Goal: Information Seeking & Learning: Learn about a topic

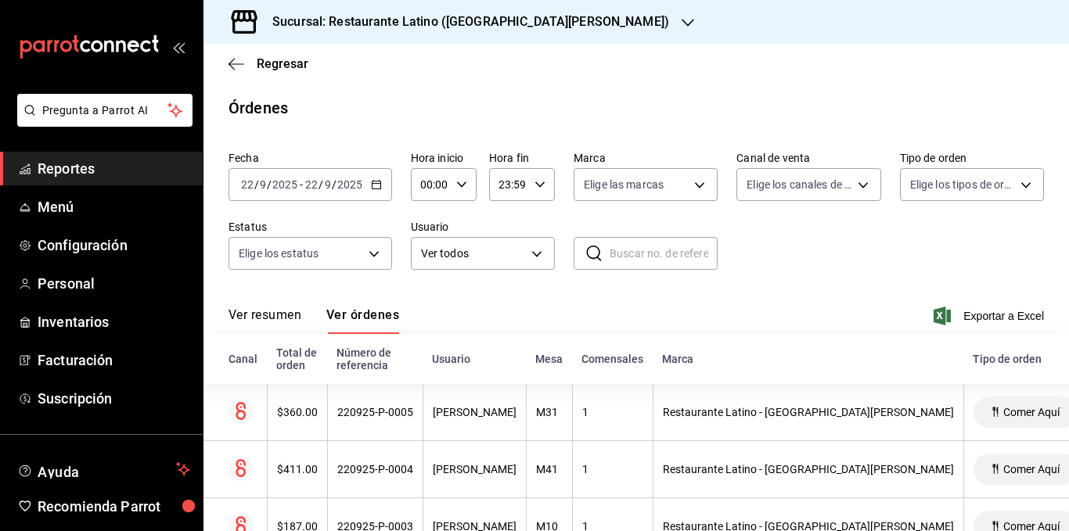
scroll to position [183, 0]
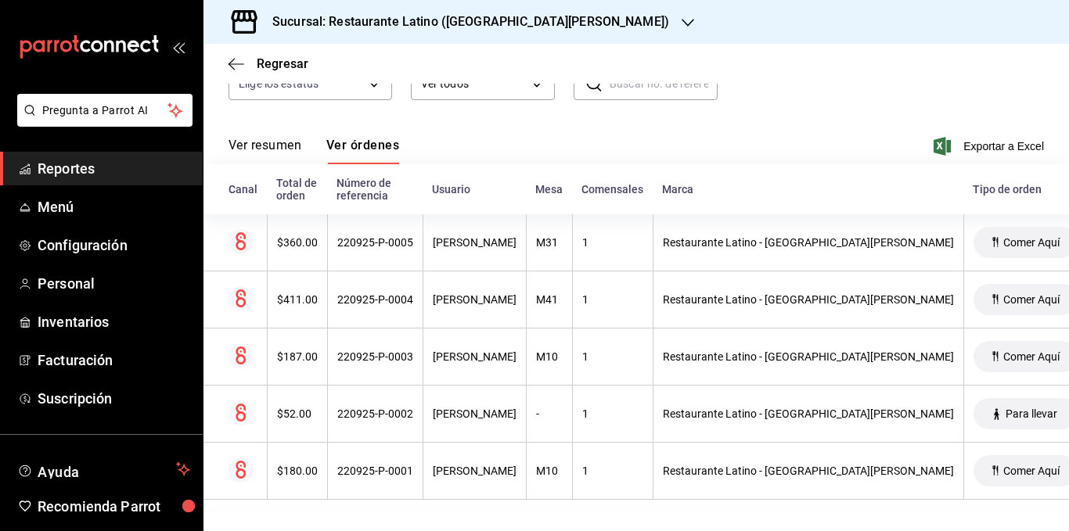
click at [277, 56] on div "Regresar" at bounding box center [635, 64] width 865 height 40
click at [278, 56] on span "Regresar" at bounding box center [283, 63] width 52 height 15
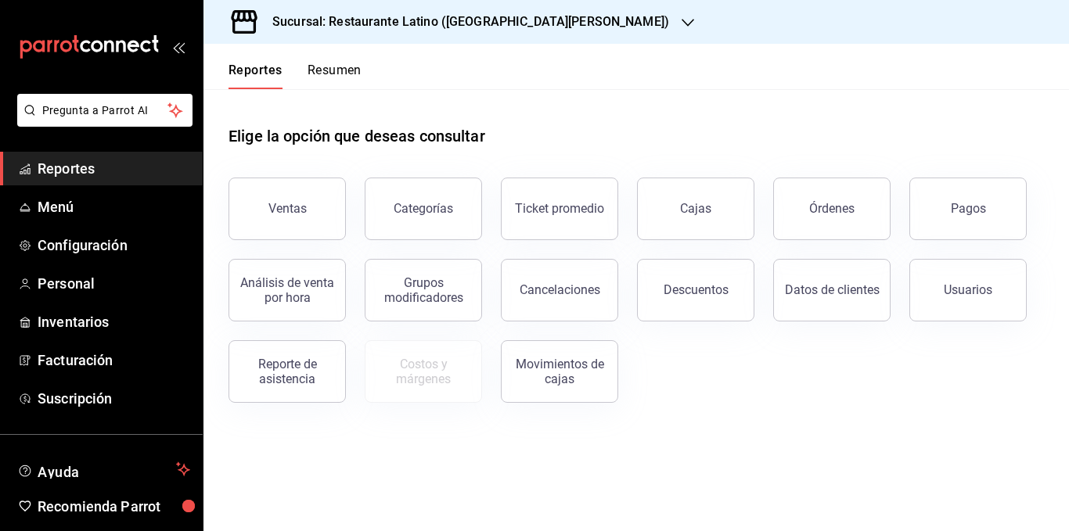
click at [328, 67] on button "Resumen" at bounding box center [334, 76] width 54 height 27
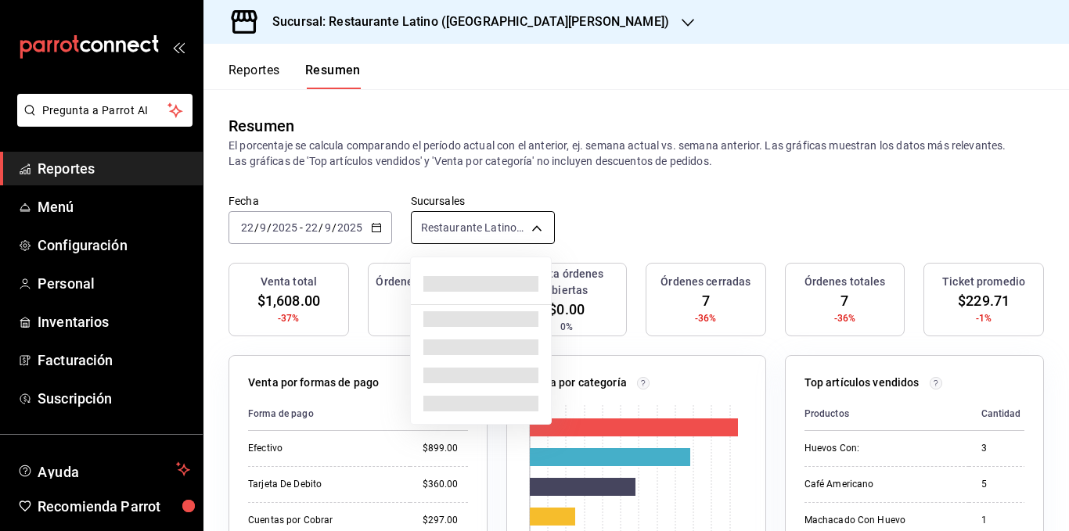
click at [490, 225] on body "Pregunta a Parrot AI Reportes Menú Configuración Personal Inventarios Facturaci…" at bounding box center [534, 265] width 1069 height 531
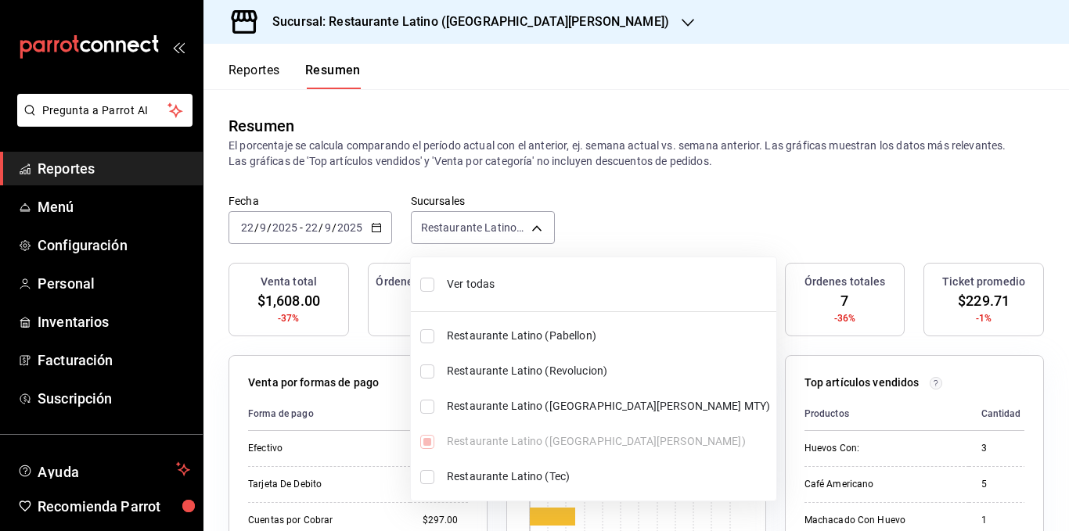
click at [489, 282] on span "Ver todas" at bounding box center [608, 284] width 323 height 16
type input "[object Object],[object Object],[object Object],[object Object],[object Object]"
checkbox input "true"
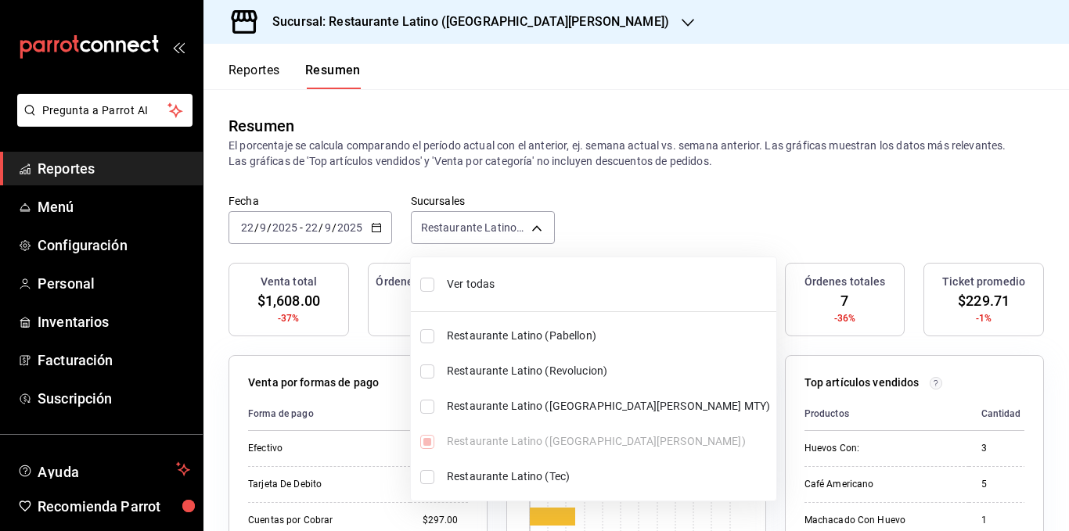
checkbox input "true"
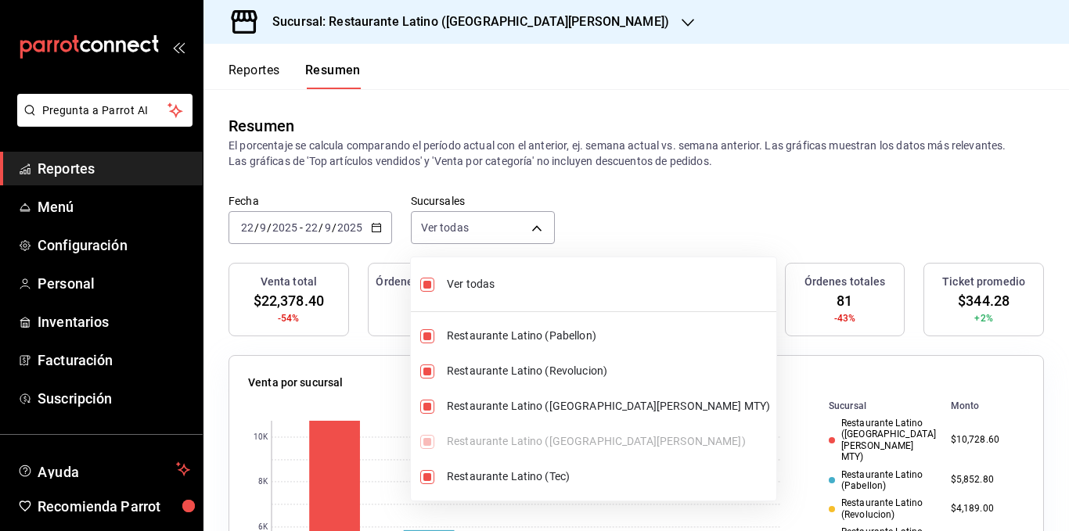
click at [469, 153] on div at bounding box center [534, 265] width 1069 height 531
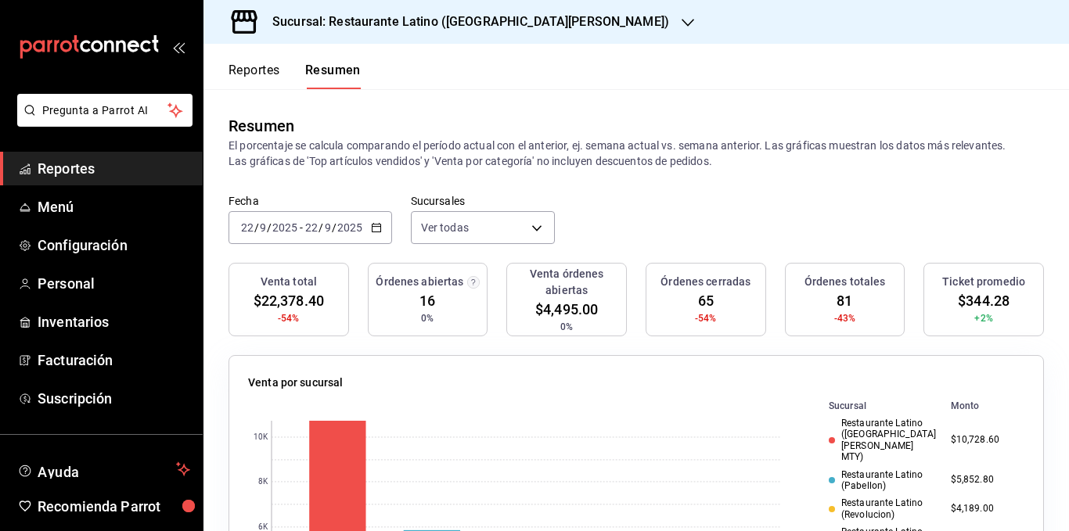
click at [611, 146] on p "El porcentaje se calcula comparando el período actual con el anterior, ej. sema…" at bounding box center [635, 153] width 815 height 31
click at [415, 191] on div "Resumen El porcentaje se calcula comparando el período actual con el anterior, …" at bounding box center [635, 141] width 865 height 105
click at [636, 177] on div "Resumen El porcentaje se calcula comparando el período actual con el anterior, …" at bounding box center [635, 141] width 865 height 105
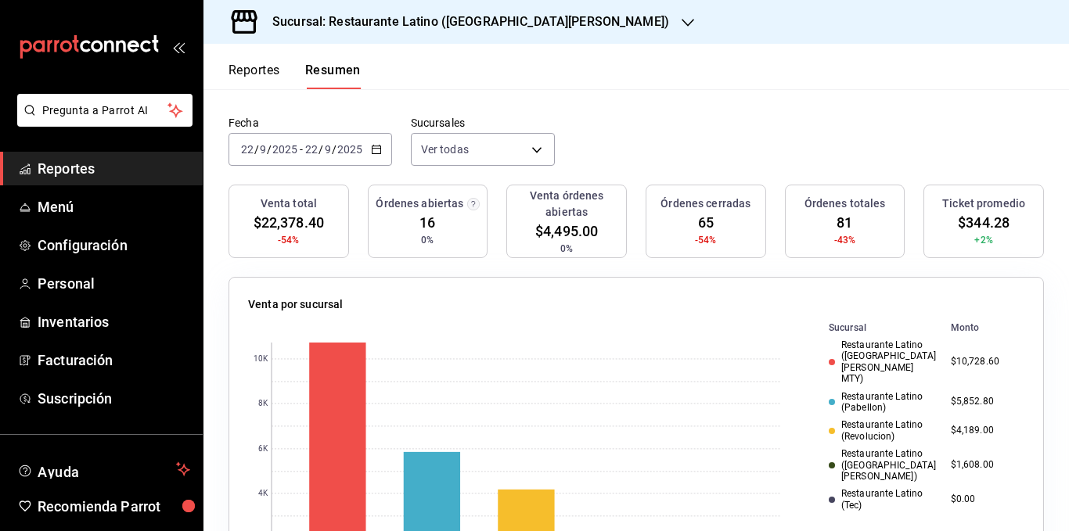
scroll to position [156, 0]
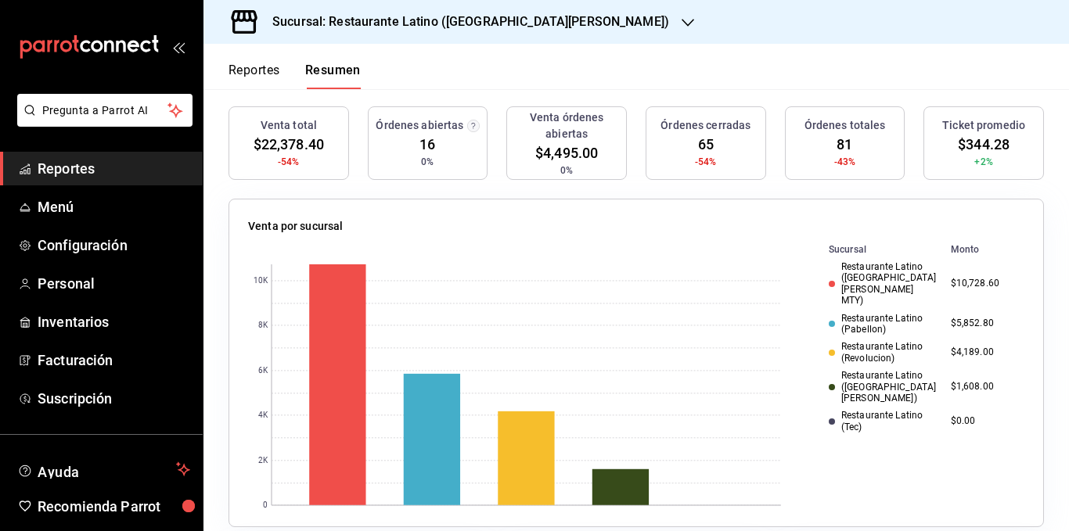
click at [898, 271] on div "Restaurante Latino ([GEOGRAPHIC_DATA][PERSON_NAME] MTY)" at bounding box center [883, 283] width 110 height 45
click at [878, 313] on div "Restaurante Latino (Pabellon)" at bounding box center [883, 324] width 110 height 23
click at [874, 341] on div "Restaurante Latino (Revolucion)" at bounding box center [883, 352] width 110 height 23
click at [873, 370] on div "Restaurante Latino ([GEOGRAPHIC_DATA][PERSON_NAME])" at bounding box center [883, 387] width 110 height 34
click at [874, 266] on div "Restaurante Latino ([GEOGRAPHIC_DATA][PERSON_NAME] MTY)" at bounding box center [883, 283] width 110 height 45
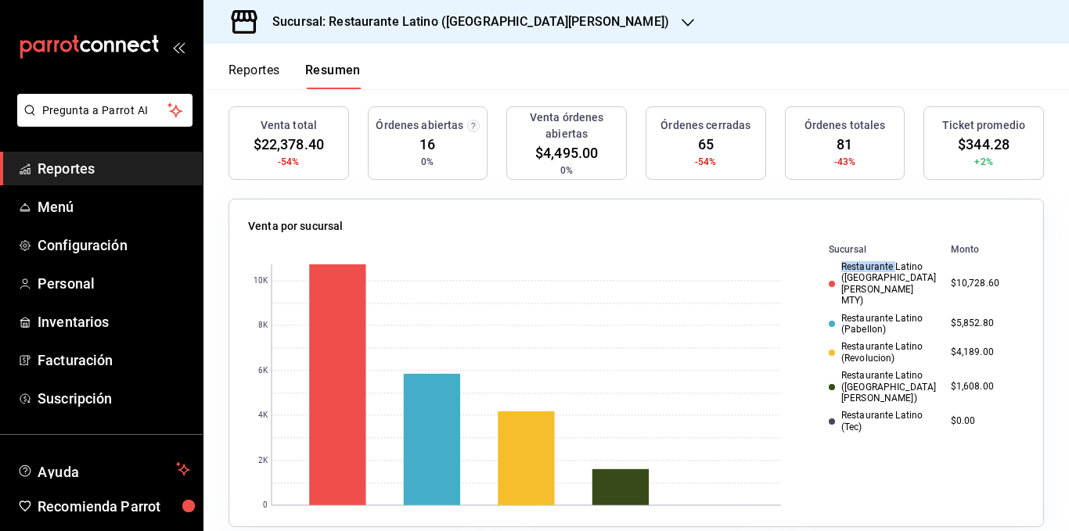
click at [873, 266] on div "Restaurante Latino ([GEOGRAPHIC_DATA][PERSON_NAME] MTY)" at bounding box center [883, 283] width 110 height 45
click at [871, 275] on div "Restaurante Latino ([GEOGRAPHIC_DATA][PERSON_NAME] MTY)" at bounding box center [883, 283] width 110 height 45
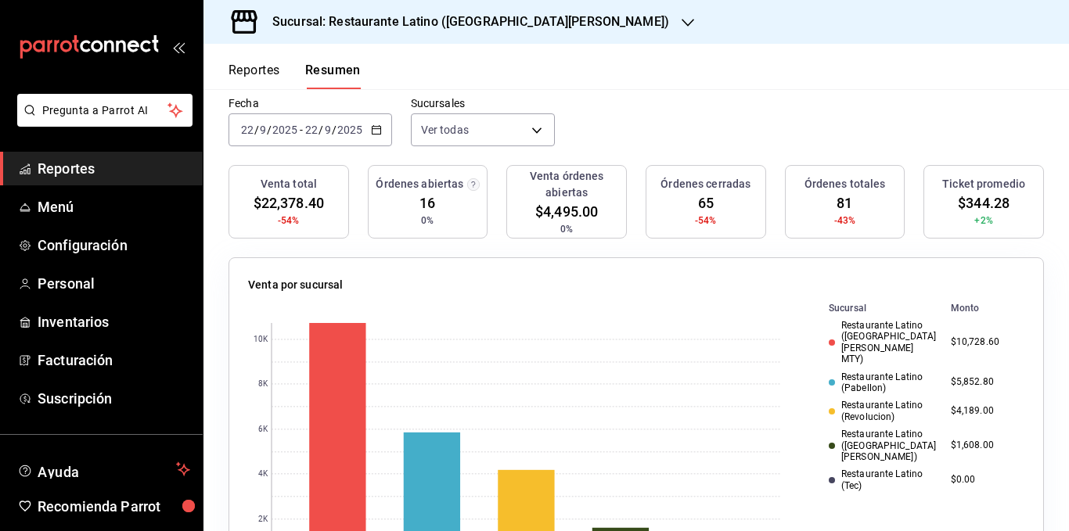
scroll to position [0, 0]
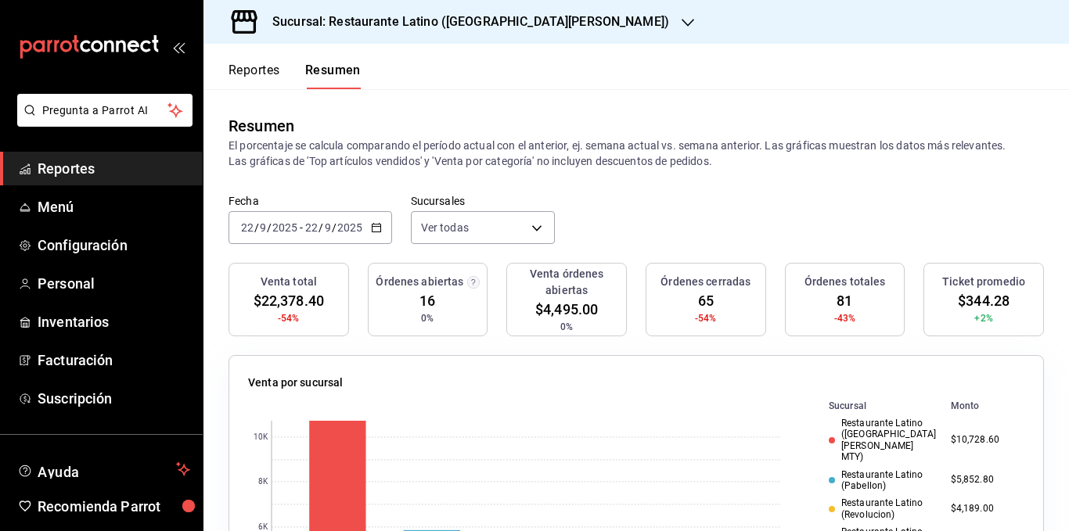
click at [473, 150] on p "El porcentaje se calcula comparando el período actual con el anterior, ej. sema…" at bounding box center [635, 153] width 815 height 31
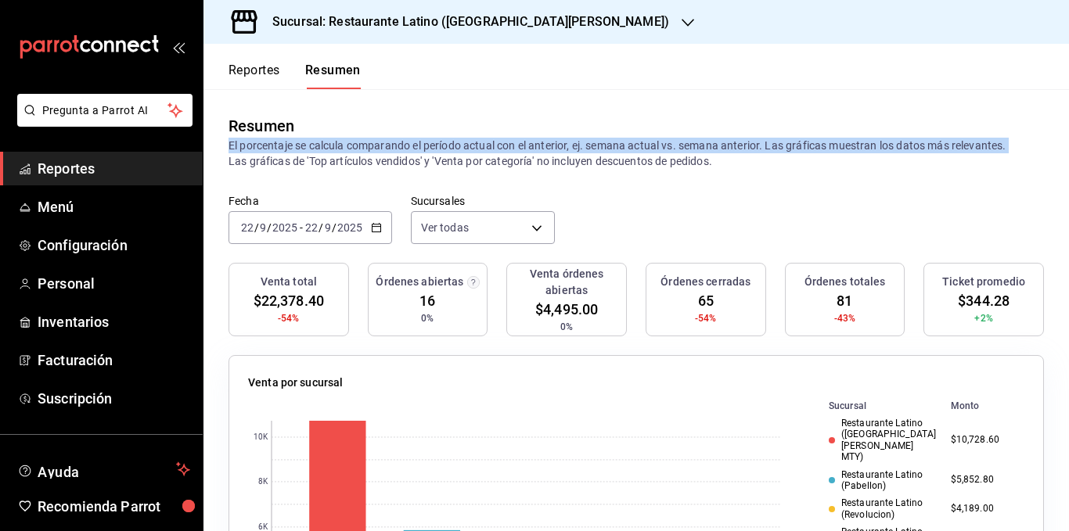
click at [473, 150] on p "El porcentaje se calcula comparando el período actual con el anterior, ej. sema…" at bounding box center [635, 153] width 815 height 31
click at [502, 223] on body "Pregunta a Parrot AI Reportes Menú Configuración Personal Inventarios Facturaci…" at bounding box center [534, 265] width 1069 height 531
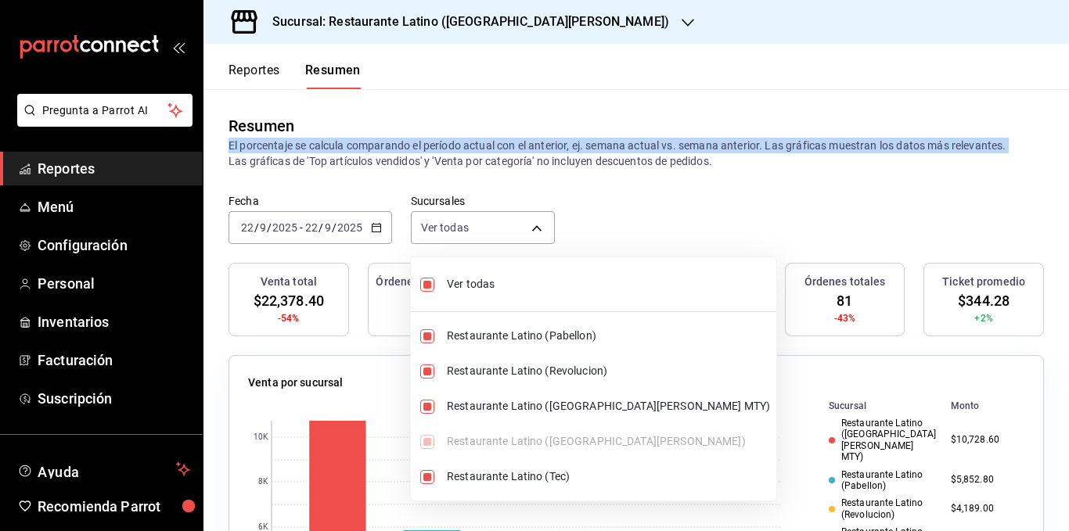
click at [486, 279] on span "Ver todas" at bounding box center [608, 284] width 323 height 16
type input "[object Object]"
checkbox input "false"
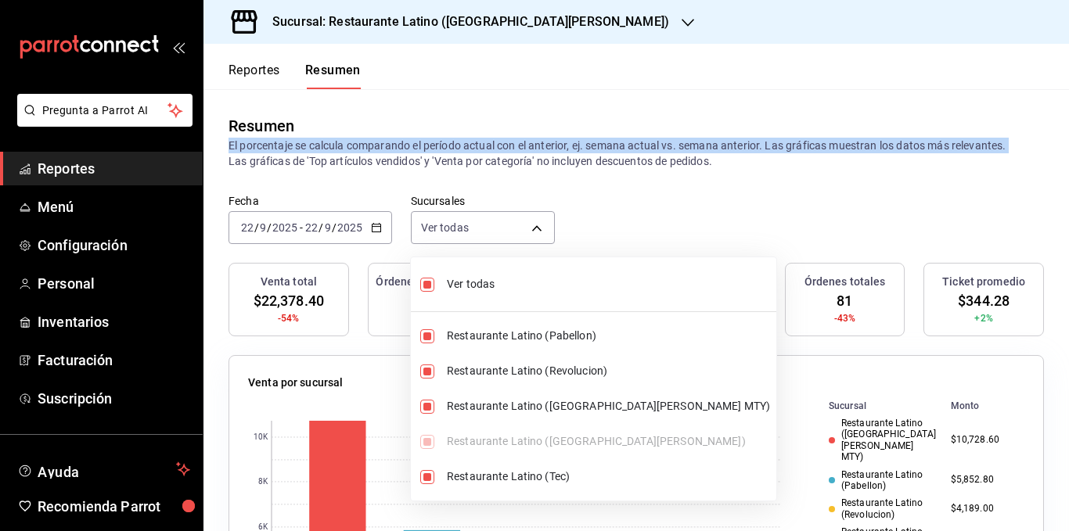
checkbox input "false"
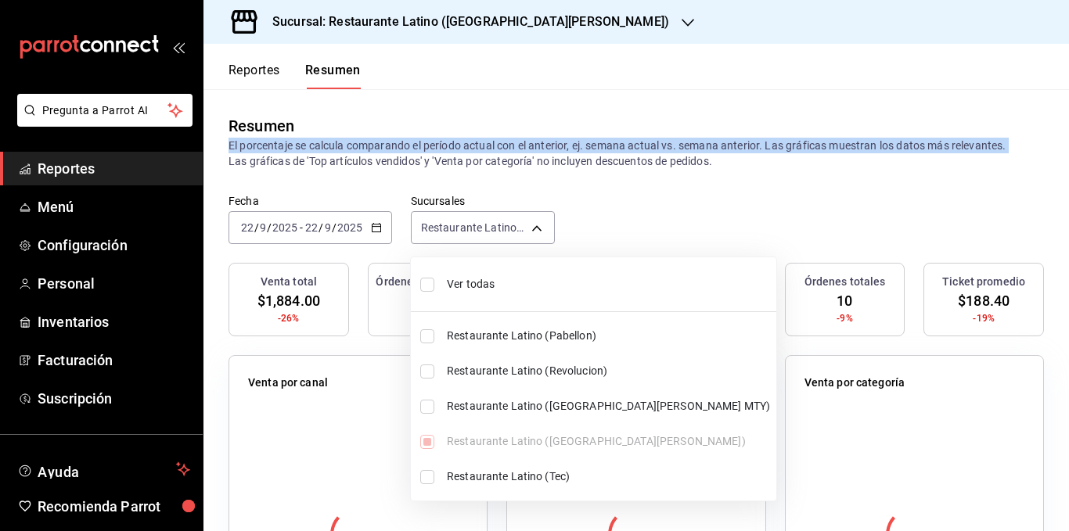
click at [479, 282] on span "Ver todas" at bounding box center [608, 284] width 323 height 16
type input "[object Object],[object Object],[object Object],[object Object],[object Object]"
checkbox input "true"
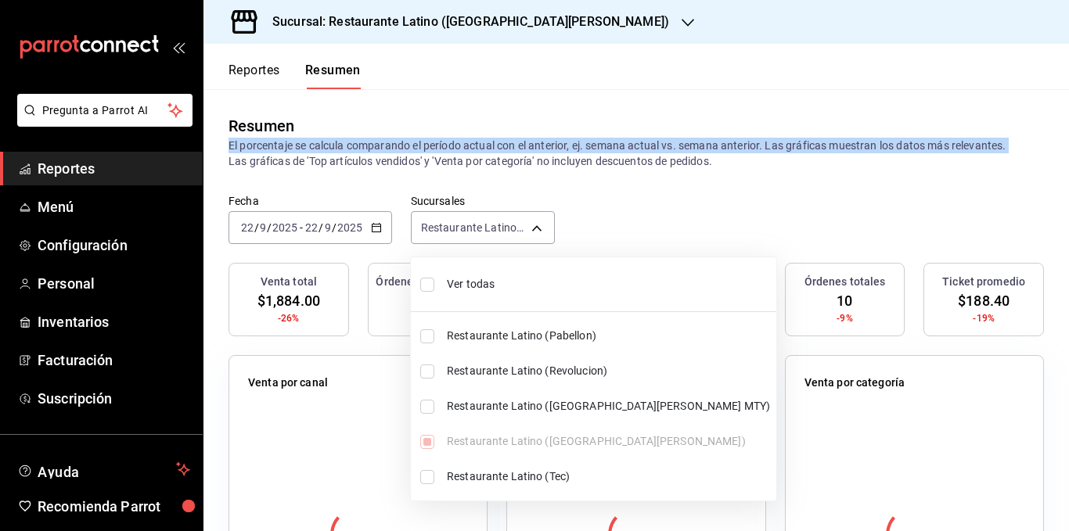
checkbox input "true"
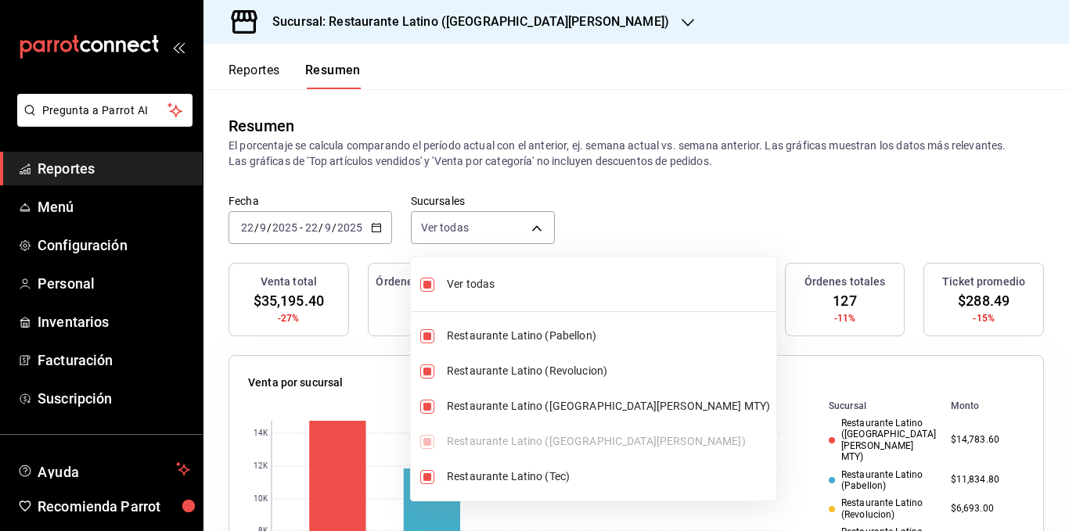
click at [489, 157] on div at bounding box center [534, 265] width 1069 height 531
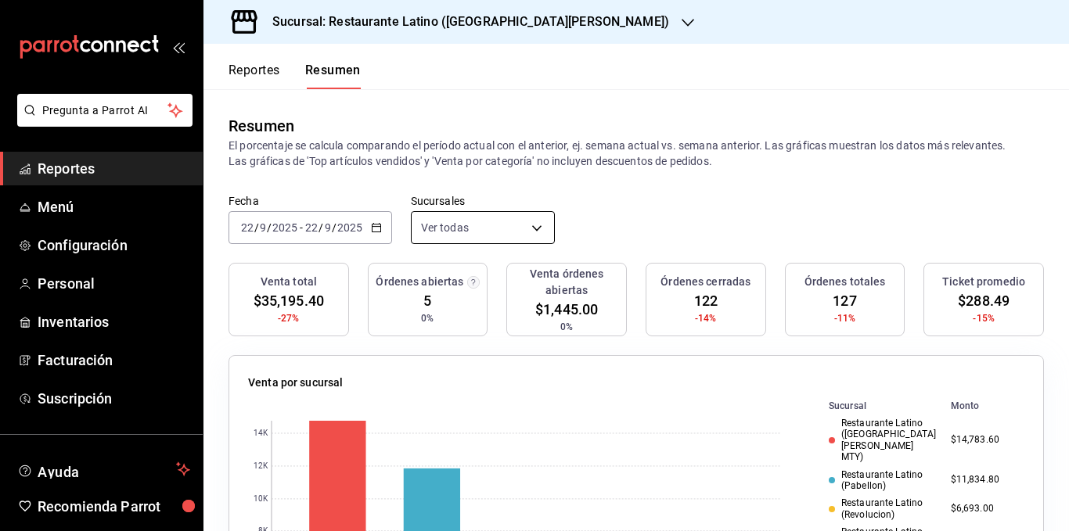
click at [491, 235] on body "Pregunta a Parrot AI Reportes Menú Configuración Personal Inventarios Facturaci…" at bounding box center [534, 265] width 1069 height 531
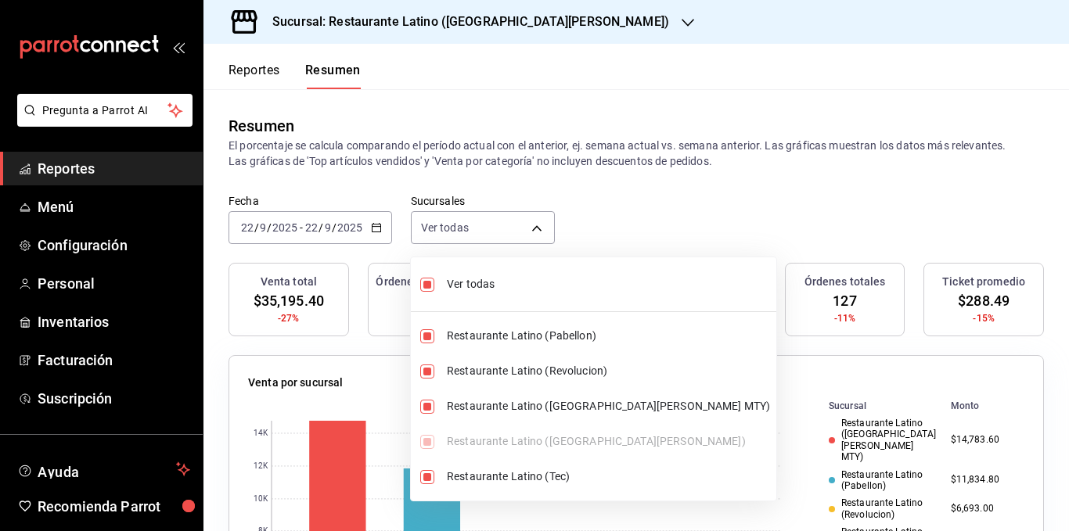
click at [487, 287] on span "Ver todas" at bounding box center [608, 284] width 323 height 16
type input "[object Object]"
checkbox input "false"
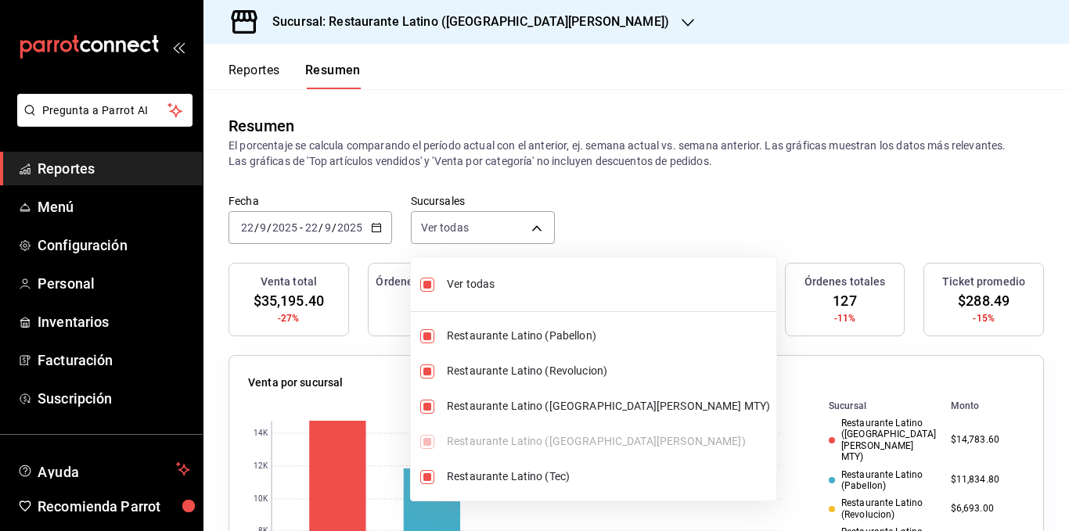
checkbox input "false"
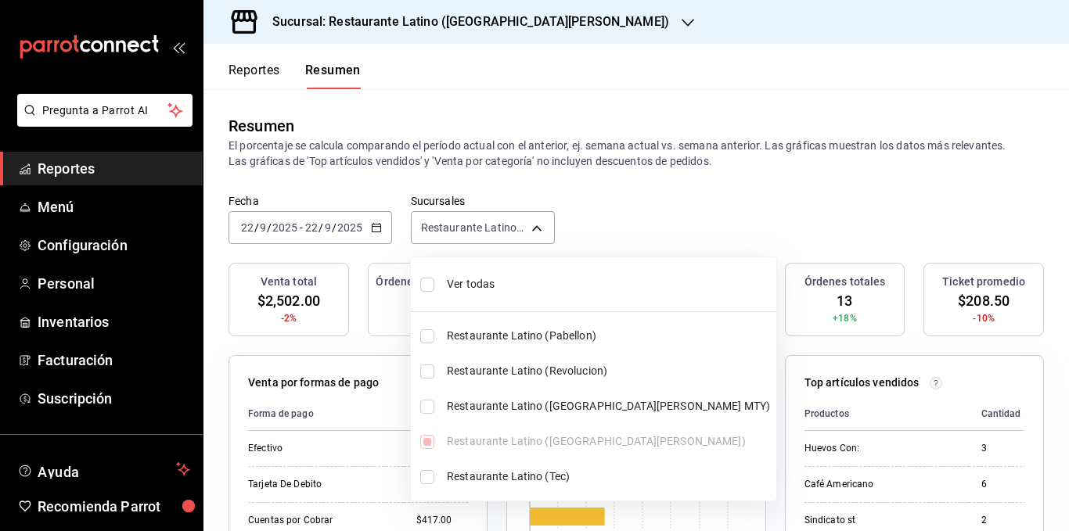
click at [482, 283] on span "Ver todas" at bounding box center [608, 284] width 323 height 16
type input "[object Object],[object Object],[object Object],[object Object],[object Object]"
checkbox input "true"
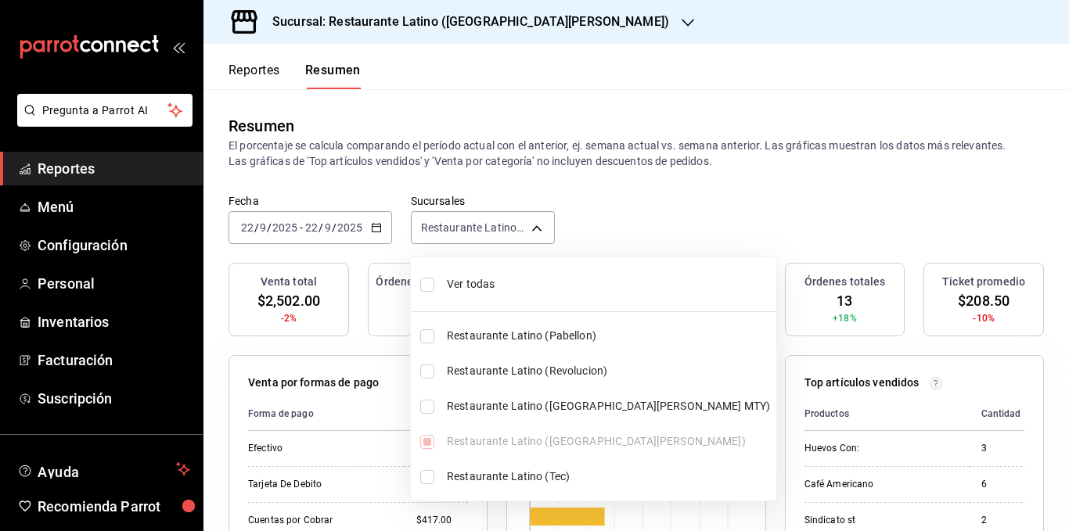
checkbox input "true"
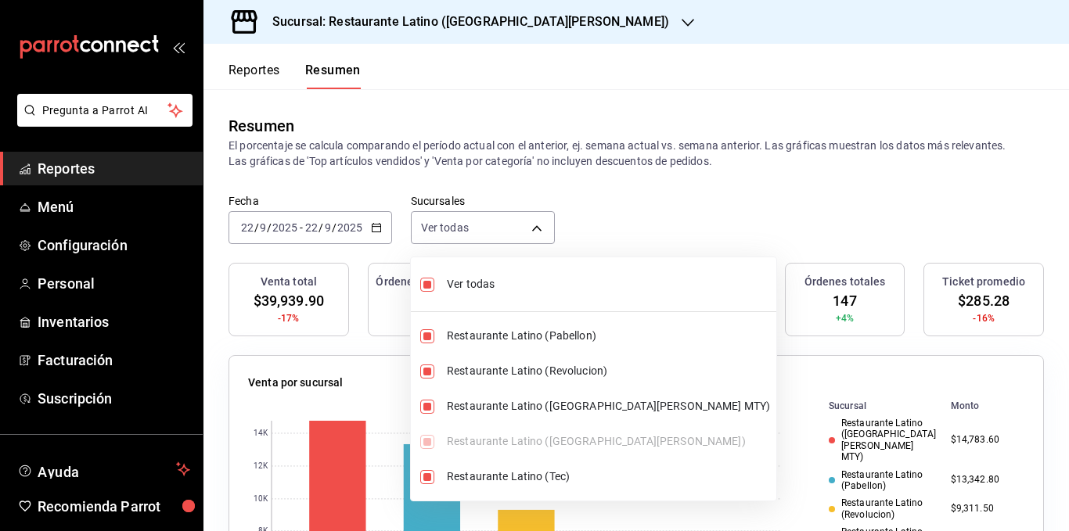
click at [496, 150] on div at bounding box center [534, 265] width 1069 height 531
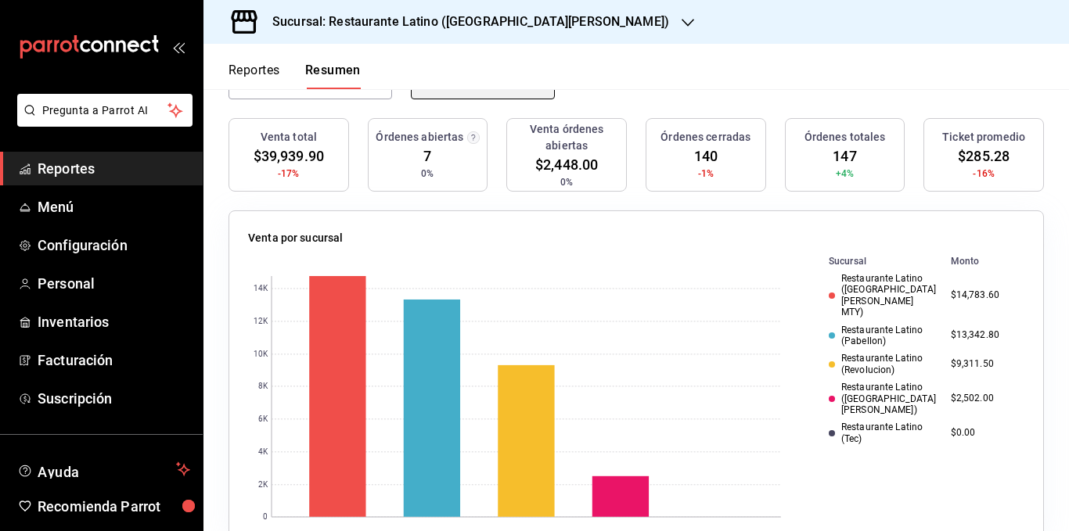
scroll to position [156, 0]
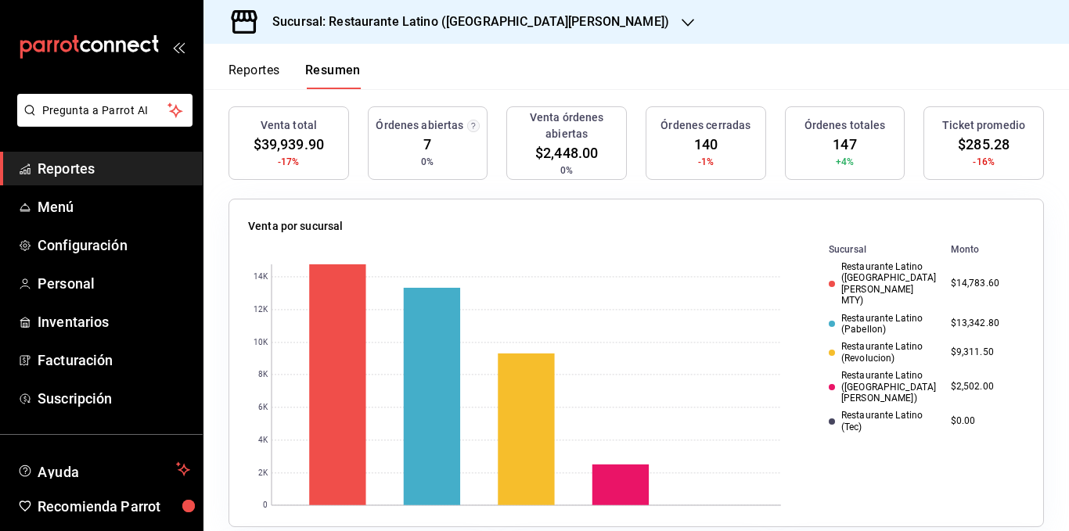
click at [850, 370] on div "Restaurante Latino ([GEOGRAPHIC_DATA][PERSON_NAME])" at bounding box center [883, 387] width 110 height 34
click at [856, 341] on div "Restaurante Latino (Revolucion)" at bounding box center [883, 352] width 110 height 23
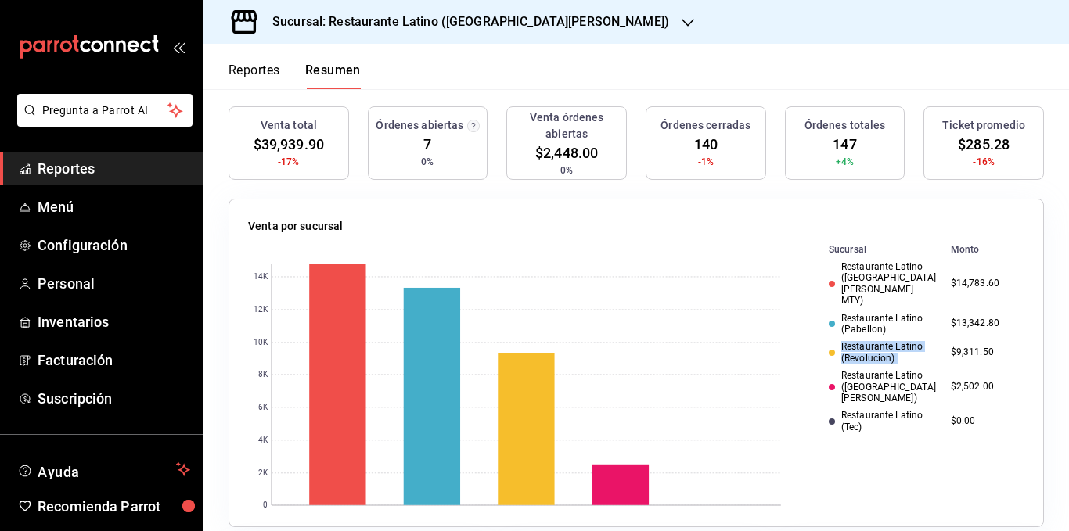
click at [856, 341] on div "Restaurante Latino (Revolucion)" at bounding box center [883, 352] width 110 height 23
click at [857, 313] on div "Restaurante Latino (Pabellon)" at bounding box center [883, 324] width 110 height 23
click at [858, 264] on div "Restaurante Latino ([GEOGRAPHIC_DATA][PERSON_NAME] MTY)" at bounding box center [883, 283] width 110 height 45
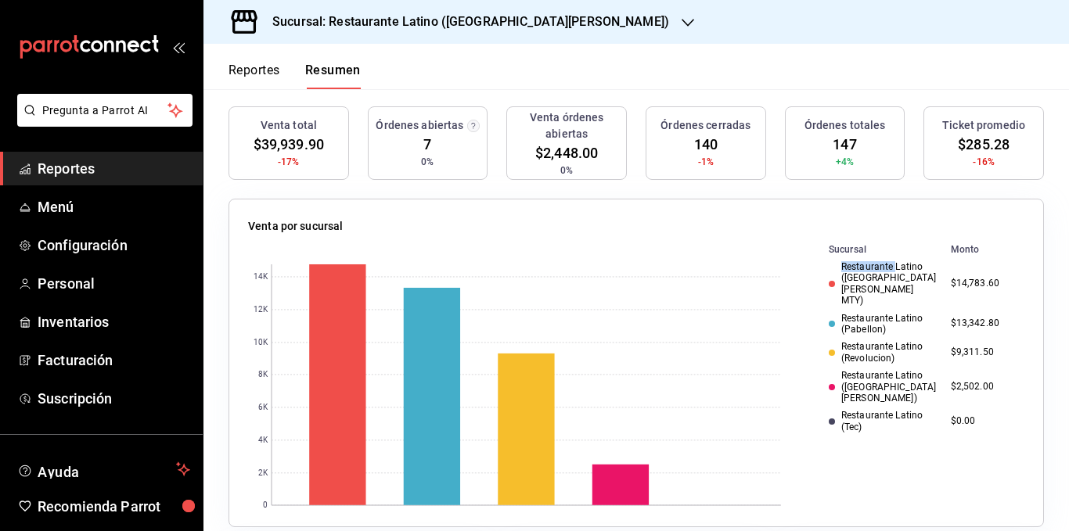
click at [858, 264] on div "Restaurante Latino ([GEOGRAPHIC_DATA][PERSON_NAME] MTY)" at bounding box center [883, 283] width 110 height 45
click at [856, 282] on div "Restaurante Latino ([GEOGRAPHIC_DATA][PERSON_NAME] MTY)" at bounding box center [883, 283] width 110 height 45
click at [865, 341] on div "Restaurante Latino (Revolucion)" at bounding box center [883, 352] width 110 height 23
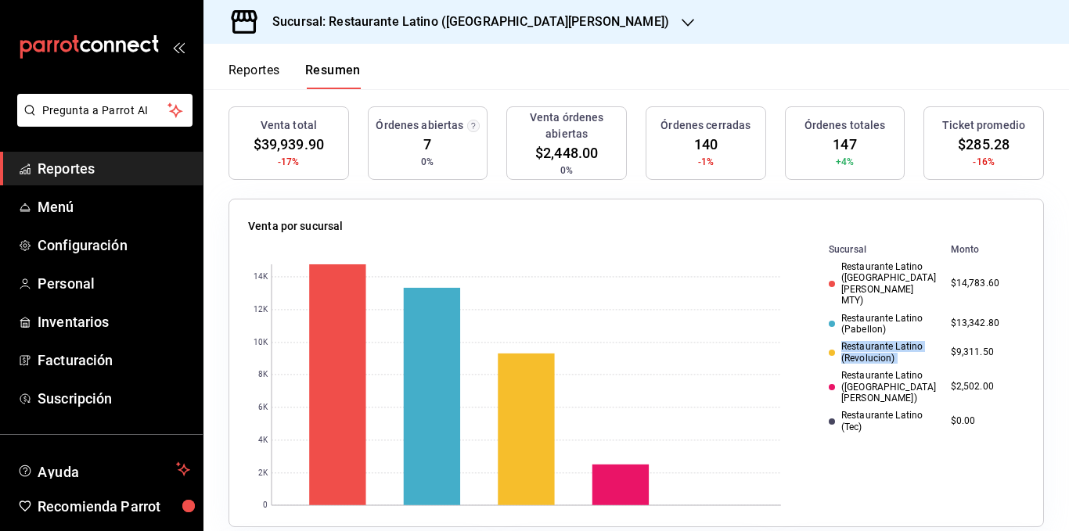
click at [865, 341] on div "Restaurante Latino (Revolucion)" at bounding box center [883, 352] width 110 height 23
click at [863, 313] on div "Restaurante Latino (Pabellon)" at bounding box center [883, 324] width 110 height 23
click at [869, 267] on div "Restaurante Latino ([GEOGRAPHIC_DATA][PERSON_NAME] MTY)" at bounding box center [883, 283] width 110 height 45
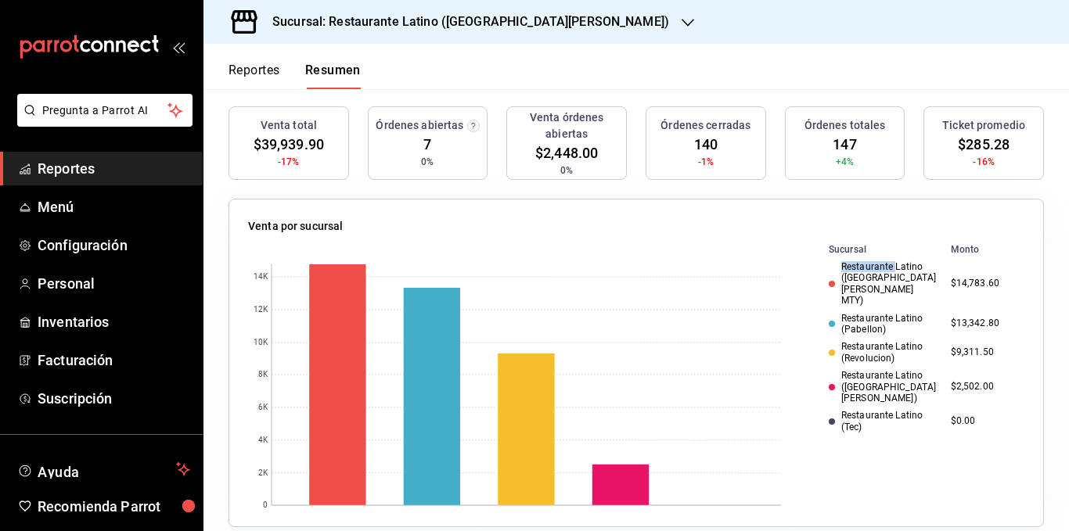
click at [869, 267] on div "Restaurante Latino ([GEOGRAPHIC_DATA][PERSON_NAME] MTY)" at bounding box center [883, 283] width 110 height 45
click at [866, 341] on div "Restaurante Latino (Revolucion)" at bounding box center [883, 352] width 110 height 23
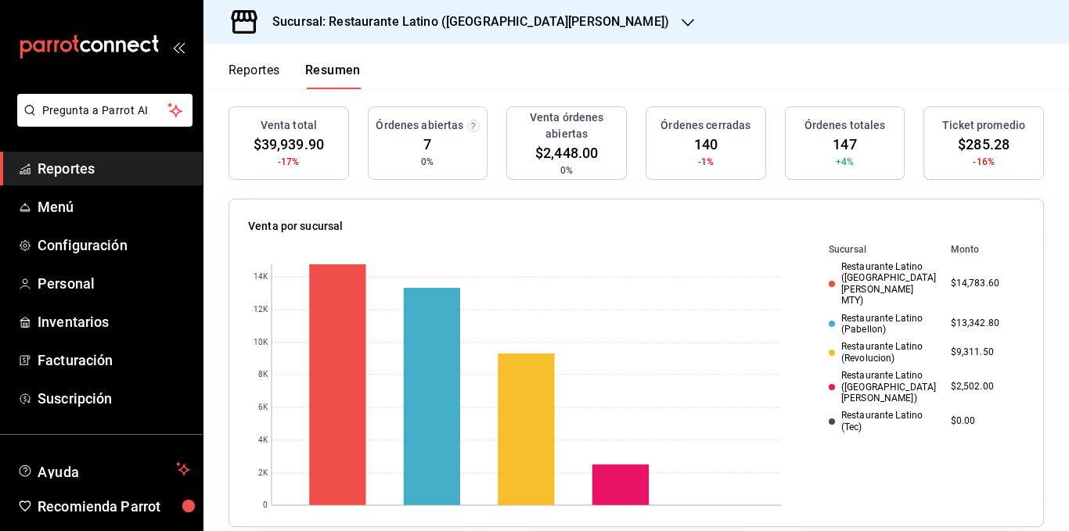
click at [863, 370] on div "Restaurante Latino ([GEOGRAPHIC_DATA][PERSON_NAME])" at bounding box center [883, 387] width 110 height 34
click at [864, 341] on div "Restaurante Latino (Revolucion)" at bounding box center [883, 352] width 110 height 23
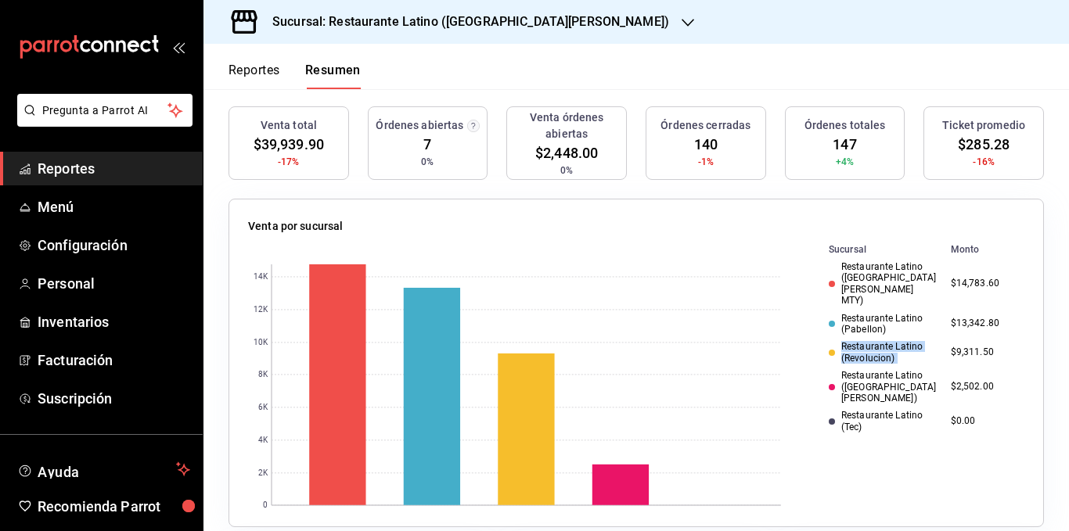
click at [864, 341] on div "Restaurante Latino (Revolucion)" at bounding box center [883, 352] width 110 height 23
click at [866, 313] on div "Restaurante Latino (Pabellon)" at bounding box center [883, 324] width 110 height 23
click at [870, 267] on div "Restaurante Latino ([GEOGRAPHIC_DATA][PERSON_NAME] MTY)" at bounding box center [883, 283] width 110 height 45
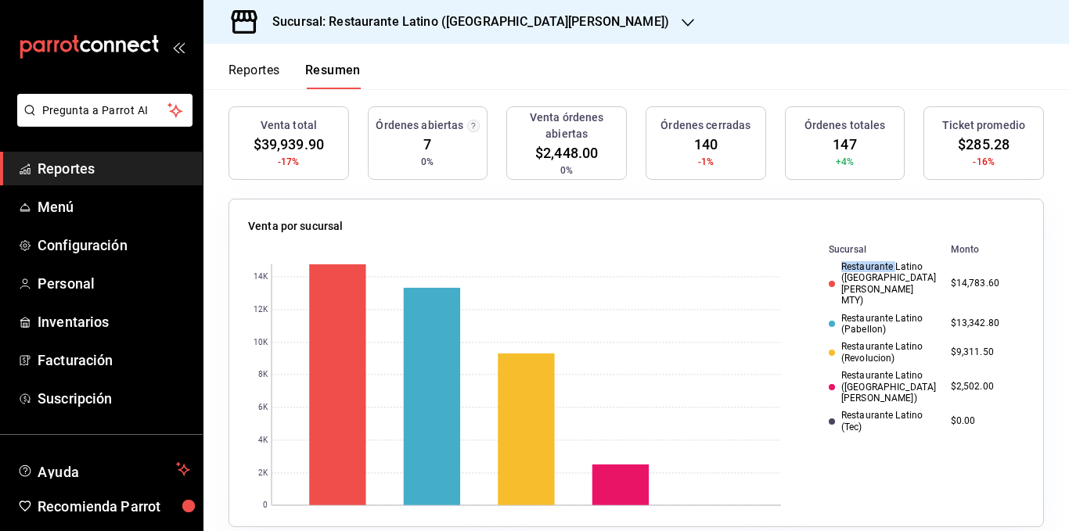
click at [870, 267] on div "Restaurante Latino ([GEOGRAPHIC_DATA][PERSON_NAME] MTY)" at bounding box center [883, 283] width 110 height 45
click at [864, 272] on div "Restaurante Latino ([GEOGRAPHIC_DATA][PERSON_NAME] MTY)" at bounding box center [883, 283] width 110 height 45
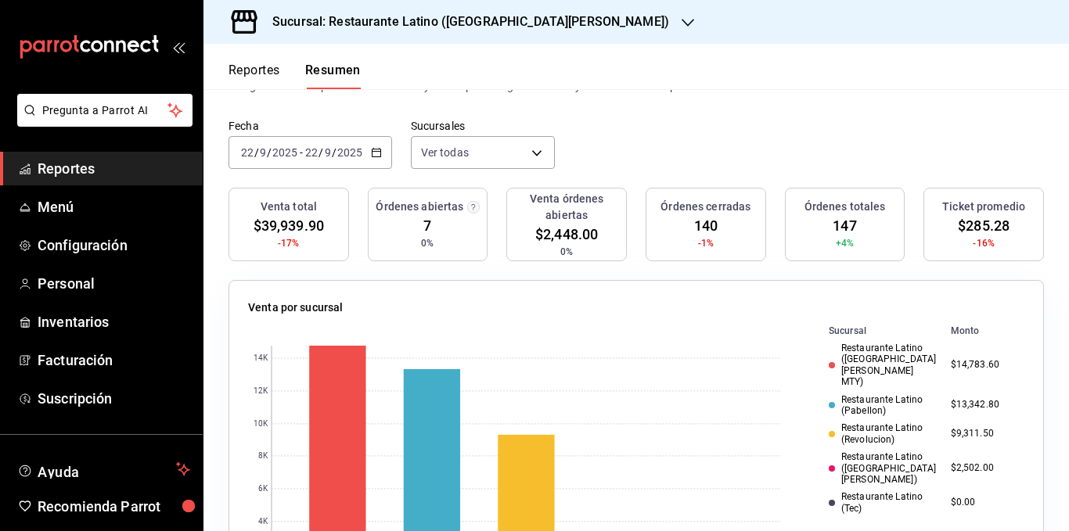
scroll to position [0, 0]
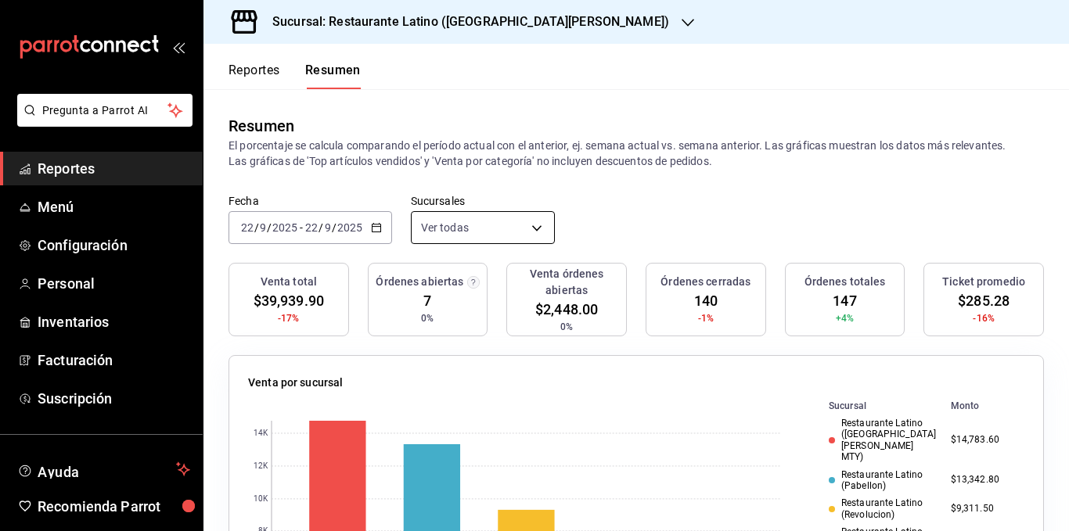
click at [459, 220] on body "Pregunta a Parrot AI Reportes Menú Configuración Personal Inventarios Facturaci…" at bounding box center [534, 265] width 1069 height 531
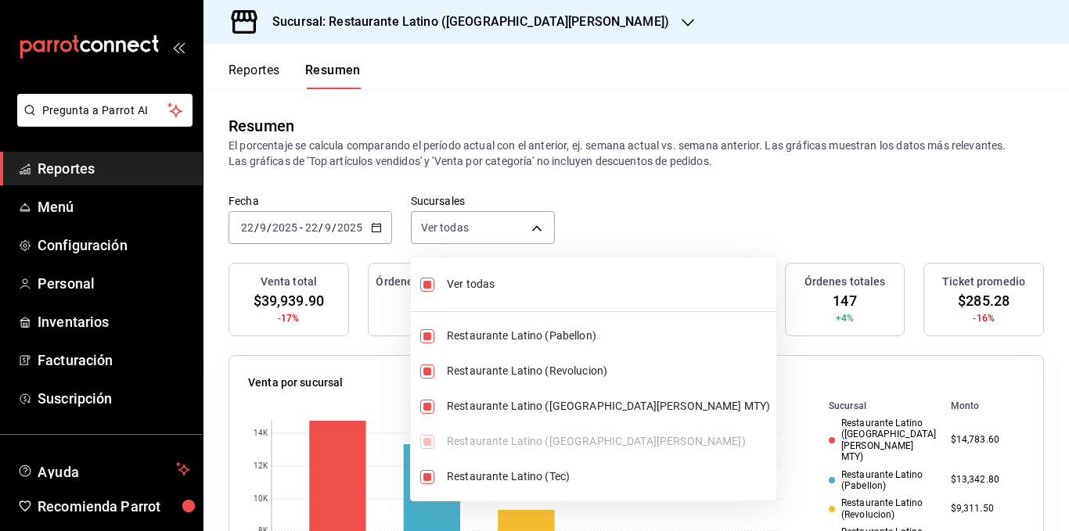
click at [493, 289] on span "Ver todas" at bounding box center [608, 284] width 323 height 16
type input "[object Object]"
checkbox input "false"
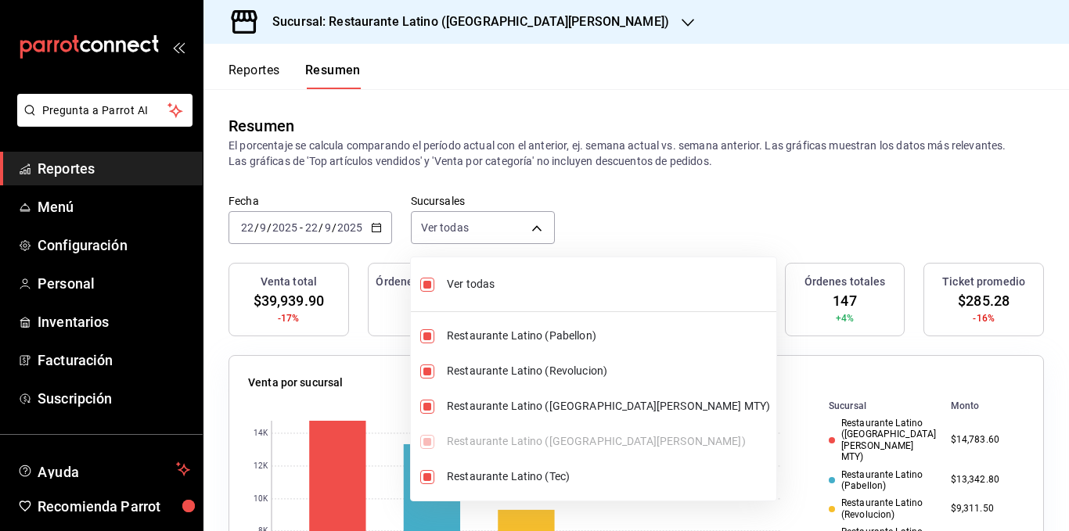
checkbox input "false"
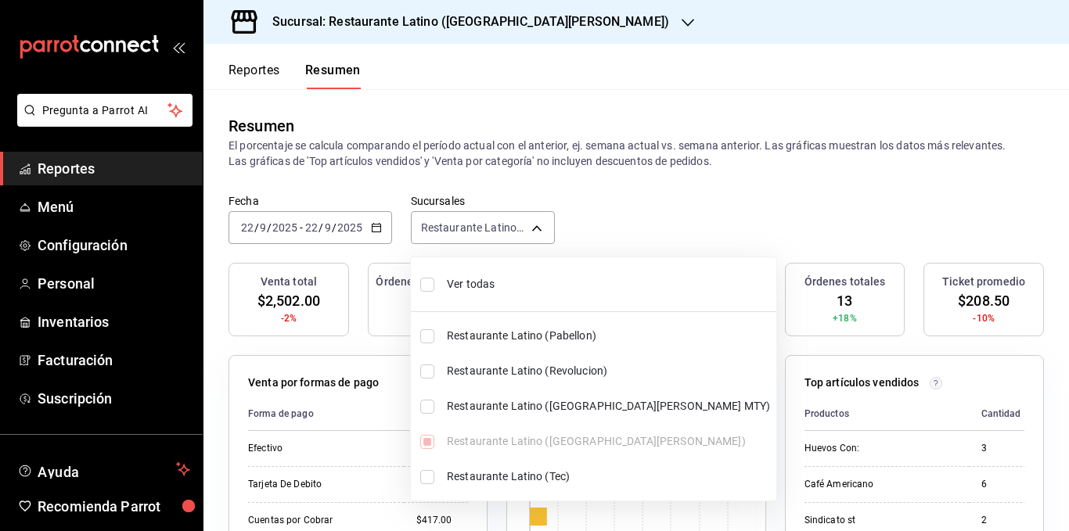
click at [487, 283] on span "Ver todas" at bounding box center [608, 284] width 323 height 16
type input "[object Object],[object Object],[object Object],[object Object],[object Object]"
checkbox input "true"
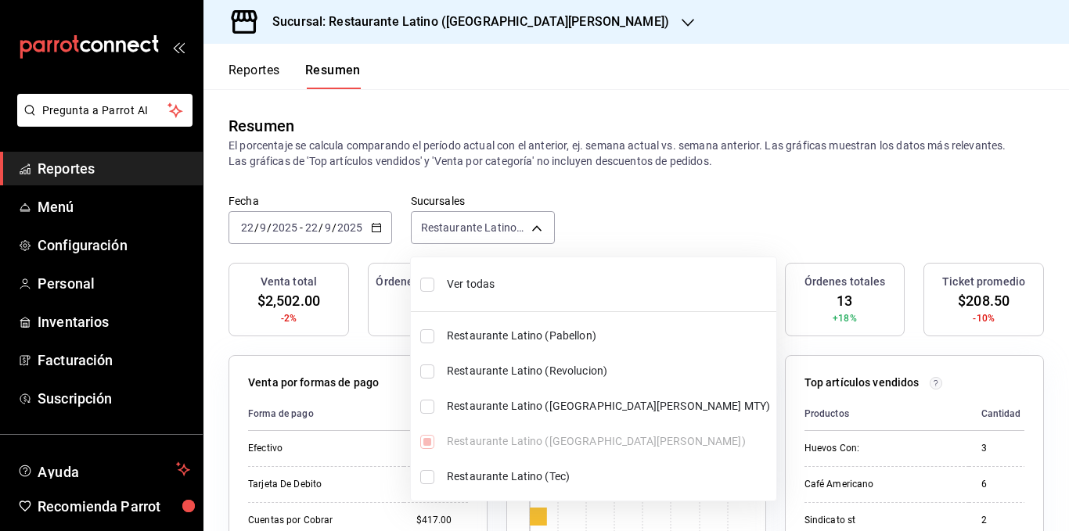
checkbox input "true"
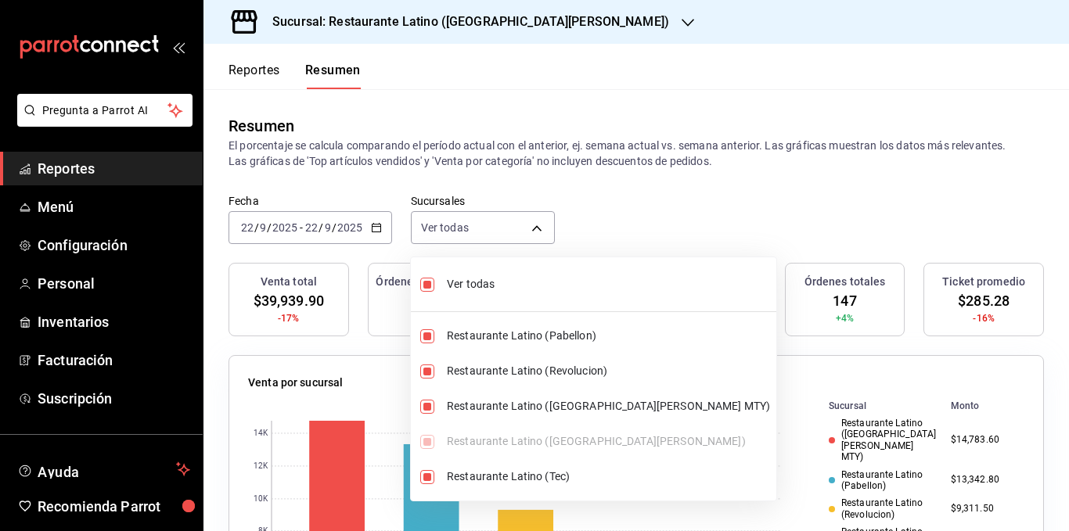
click at [431, 151] on div at bounding box center [534, 265] width 1069 height 531
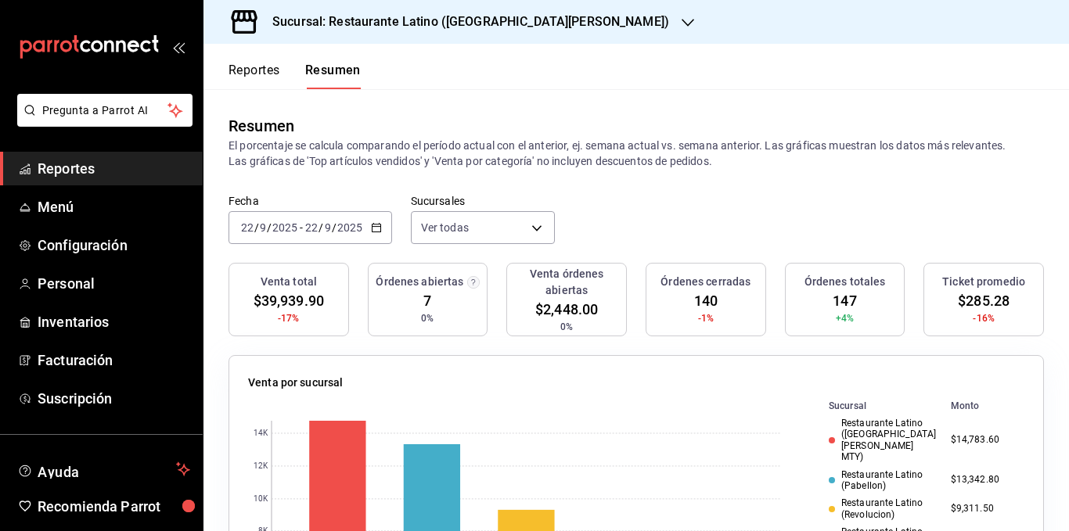
click at [375, 152] on p "El porcentaje se calcula comparando el período actual con el anterior, ej. sema…" at bounding box center [635, 153] width 815 height 31
click at [460, 225] on body "Pregunta a Parrot AI Reportes Menú Configuración Personal Inventarios Facturaci…" at bounding box center [534, 265] width 1069 height 531
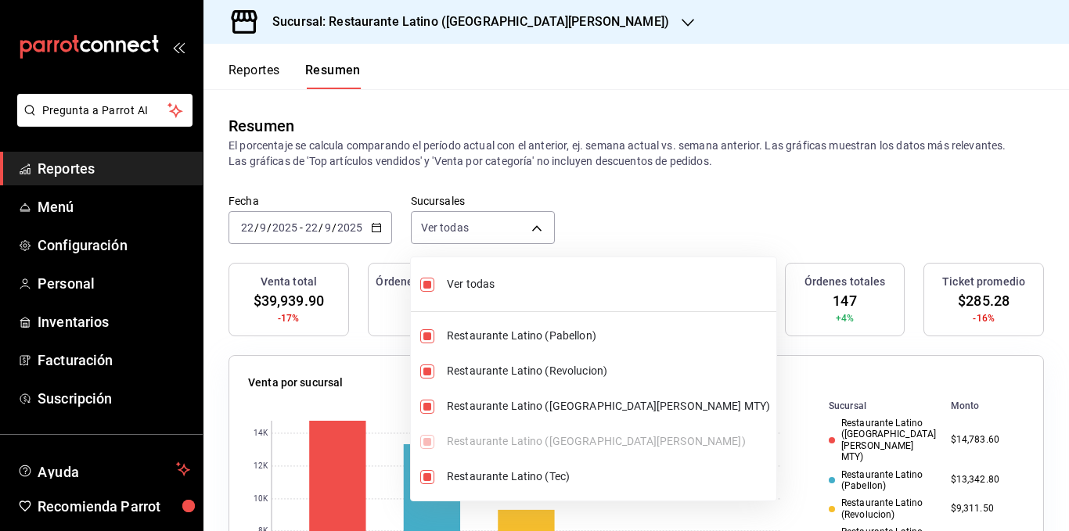
click at [471, 284] on span "Ver todas" at bounding box center [608, 284] width 323 height 16
type input "[object Object]"
checkbox input "false"
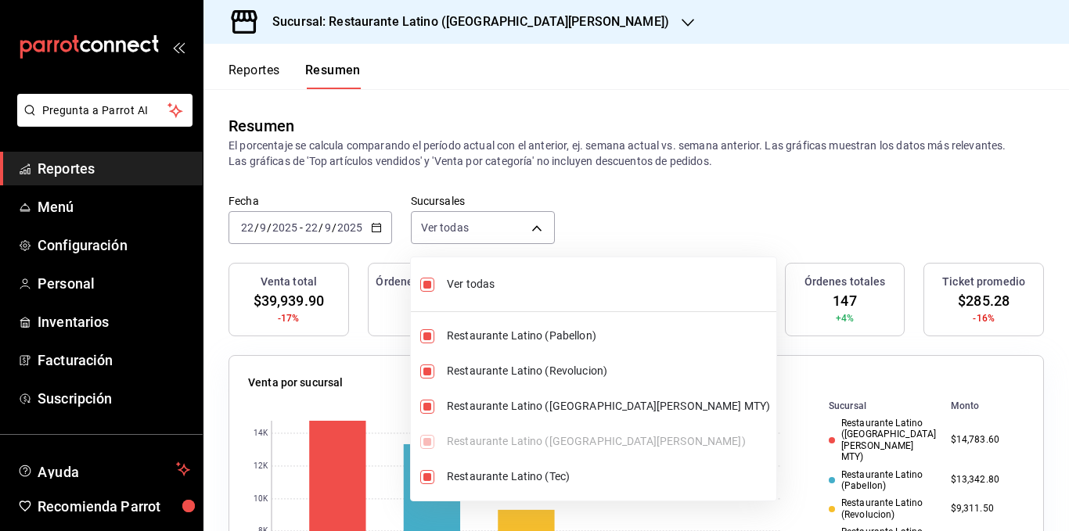
checkbox input "false"
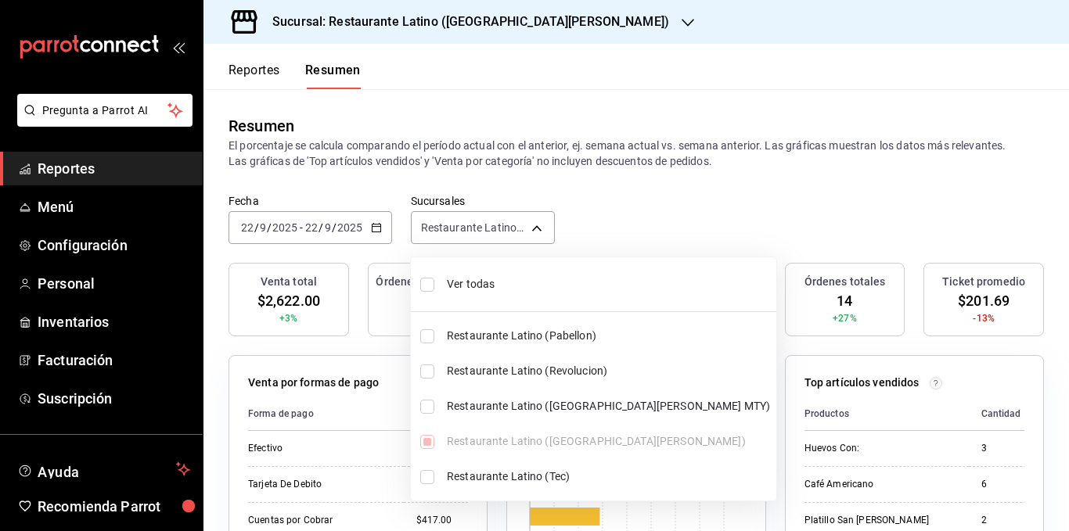
click at [474, 283] on span "Ver todas" at bounding box center [608, 284] width 323 height 16
type input "[object Object],[object Object],[object Object],[object Object],[object Object]"
checkbox input "true"
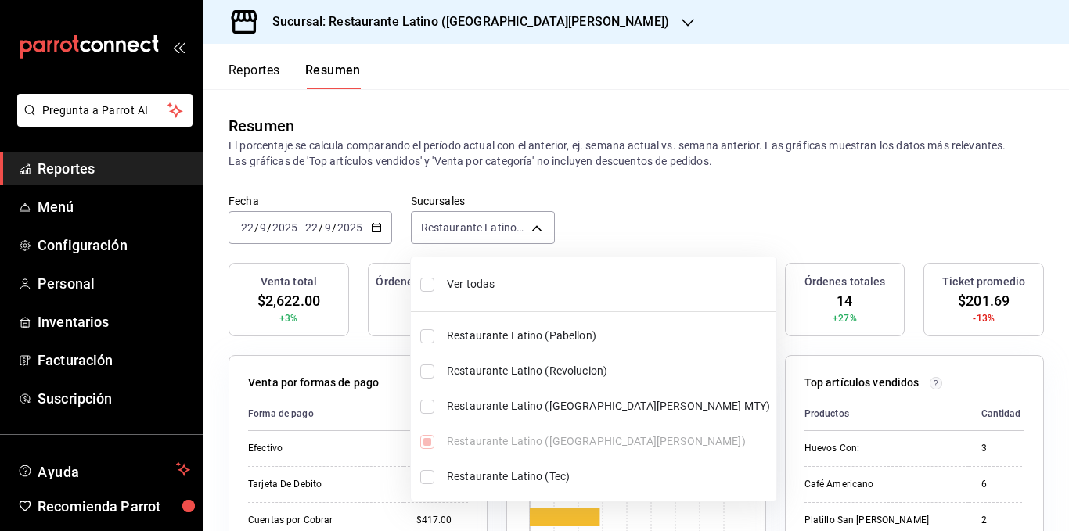
checkbox input "true"
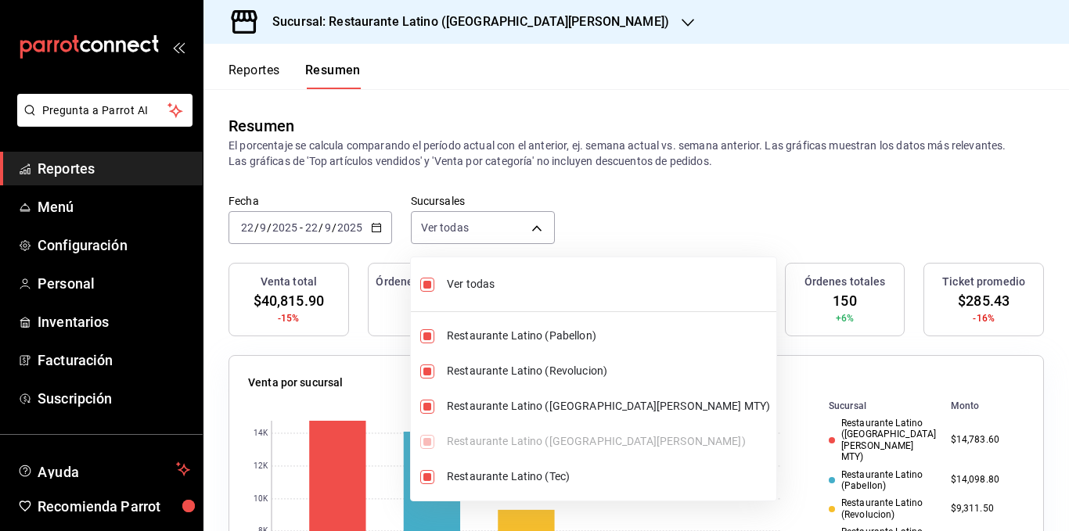
click at [498, 149] on div at bounding box center [534, 265] width 1069 height 531
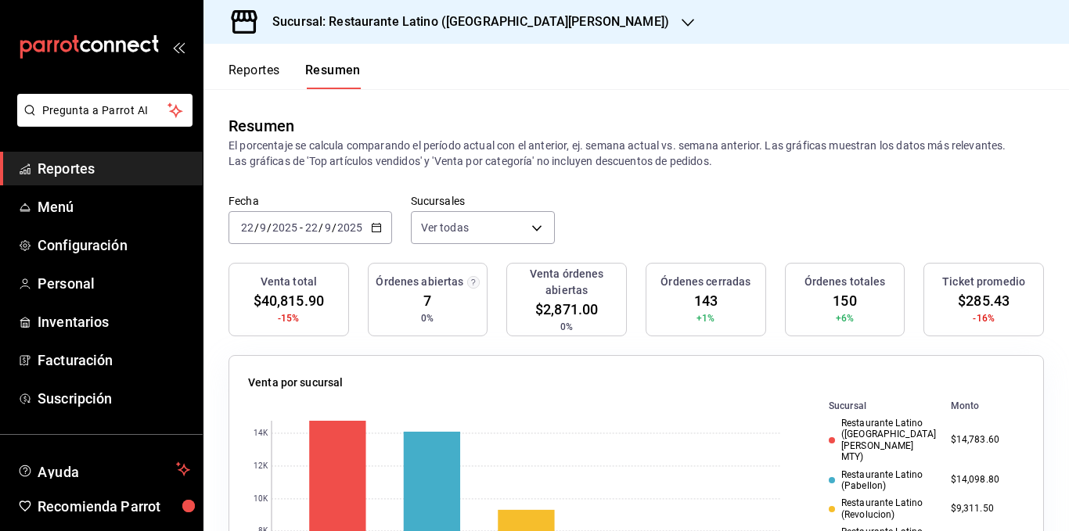
click at [756, 164] on p "El porcentaje se calcula comparando el período actual con el anterior, ej. sema…" at bounding box center [635, 153] width 815 height 31
click at [501, 228] on body "Pregunta a Parrot AI Reportes Menú Configuración Personal Inventarios Facturaci…" at bounding box center [534, 265] width 1069 height 531
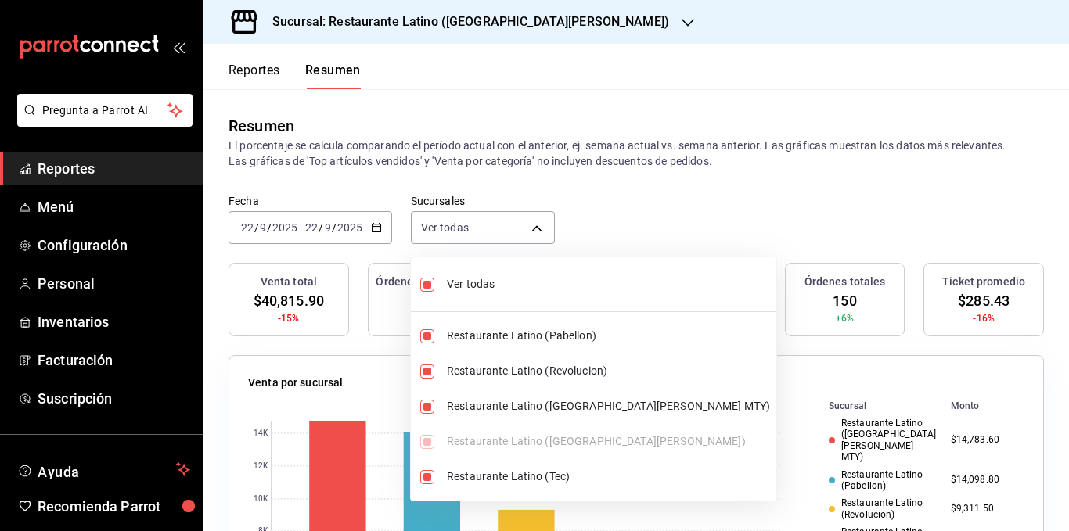
click at [487, 282] on span "Ver todas" at bounding box center [608, 284] width 323 height 16
type input "[object Object]"
checkbox input "false"
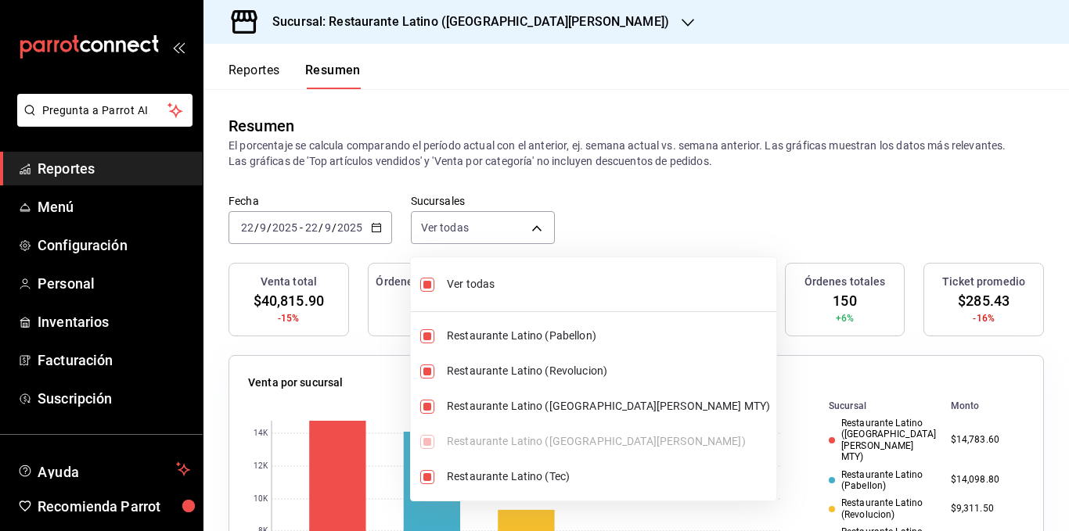
checkbox input "false"
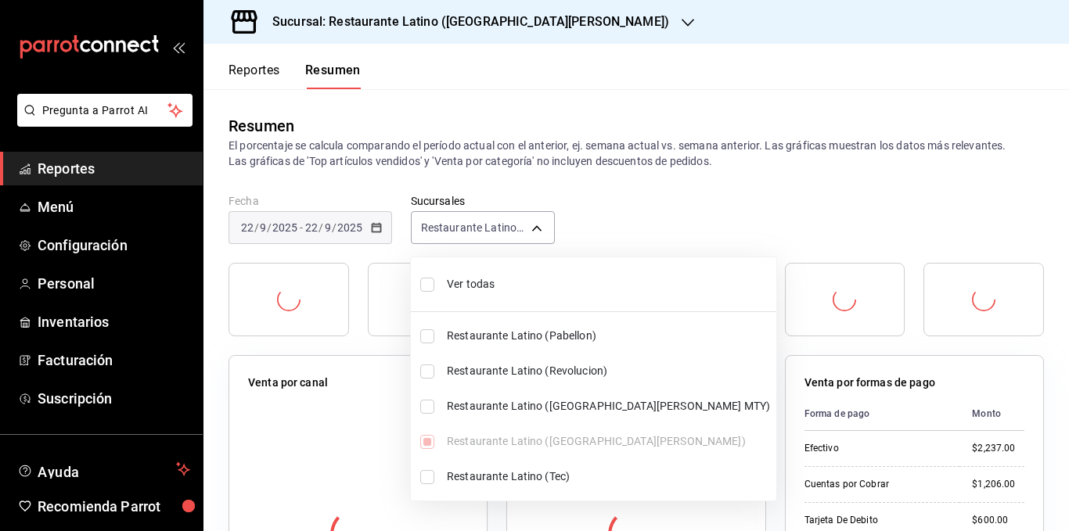
click at [487, 282] on span "Ver todas" at bounding box center [608, 284] width 323 height 16
type input "[object Object],[object Object],[object Object],[object Object],[object Object]"
checkbox input "true"
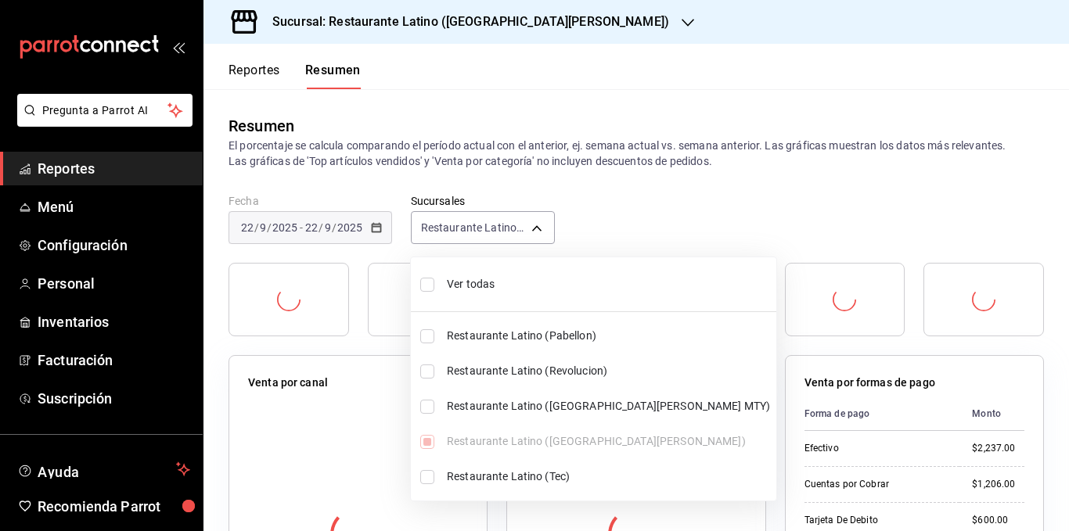
checkbox input "true"
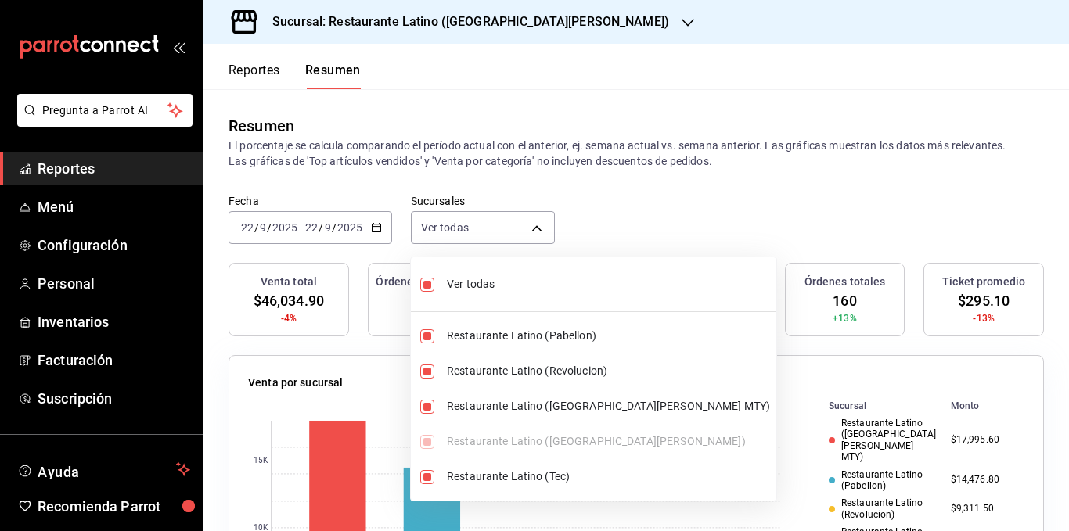
click at [568, 156] on div at bounding box center [534, 265] width 1069 height 531
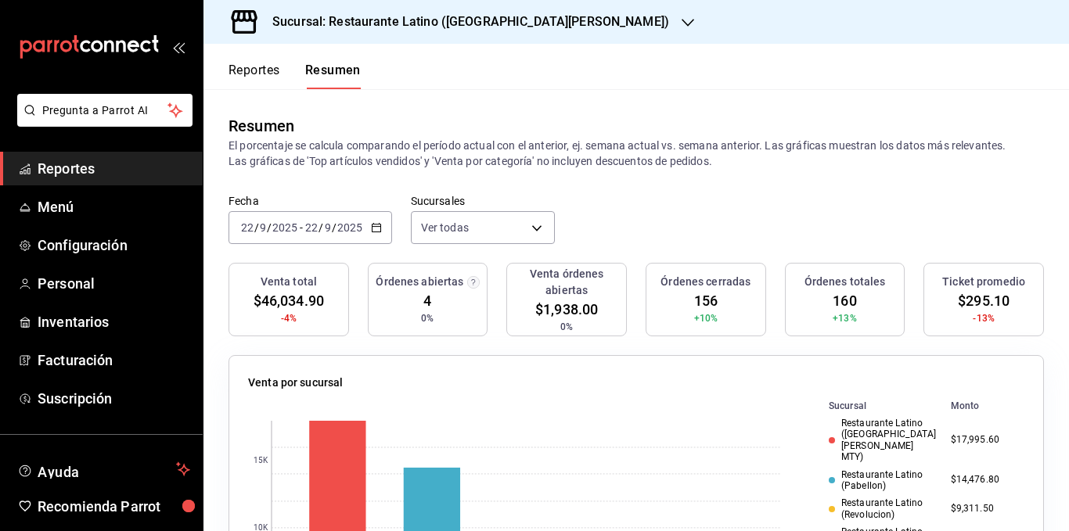
click at [793, 148] on p "El porcentaje se calcula comparando el período actual con el anterior, ej. sema…" at bounding box center [635, 153] width 815 height 31
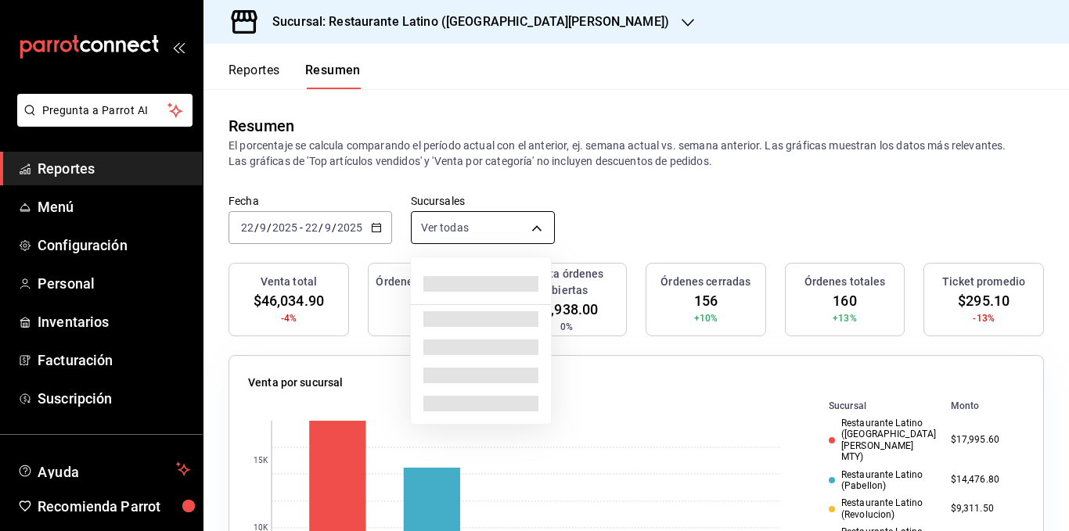
click at [516, 229] on body "Pregunta a Parrot AI Reportes Menú Configuración Personal Inventarios Facturaci…" at bounding box center [534, 265] width 1069 height 531
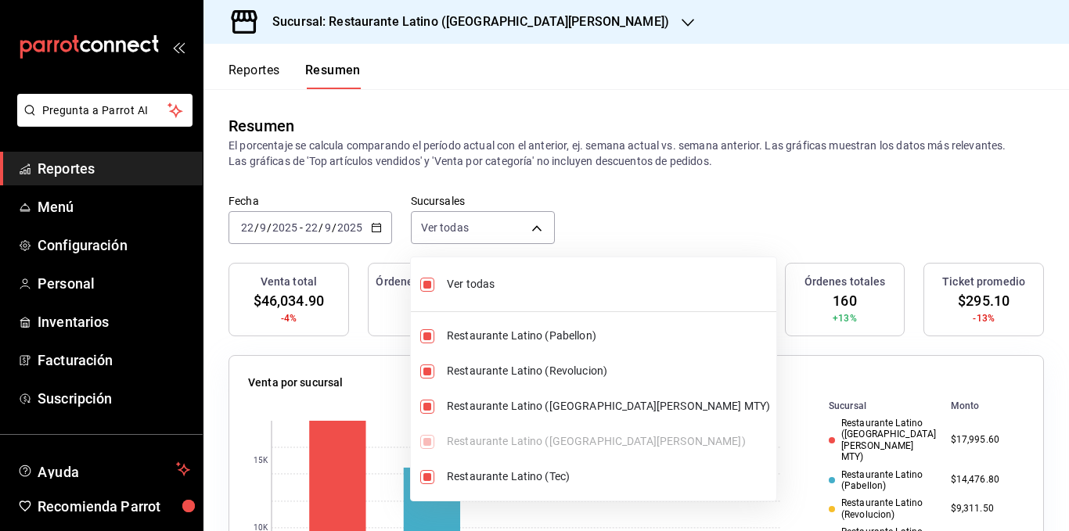
click at [500, 276] on span "Ver todas" at bounding box center [608, 284] width 323 height 16
type input "[object Object]"
checkbox input "false"
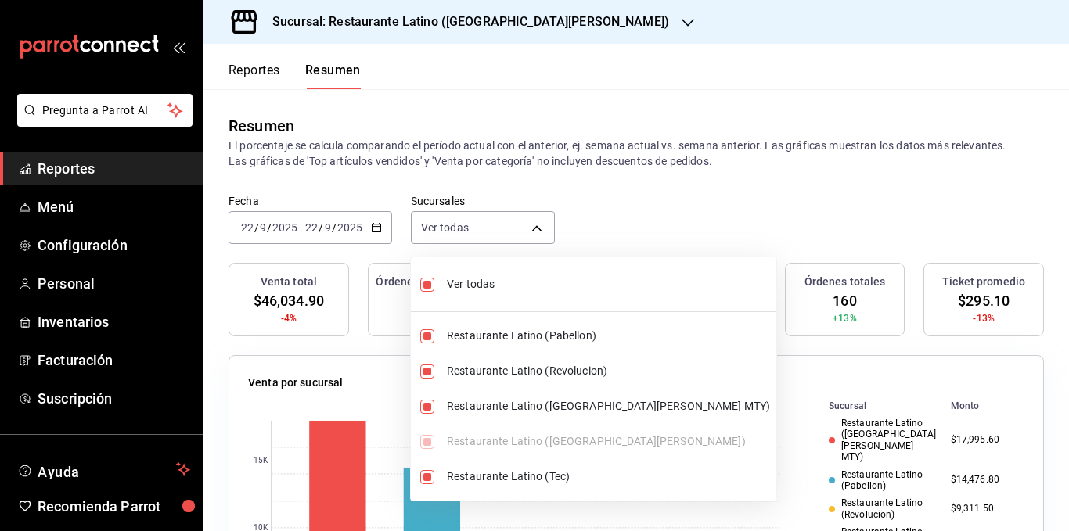
checkbox input "false"
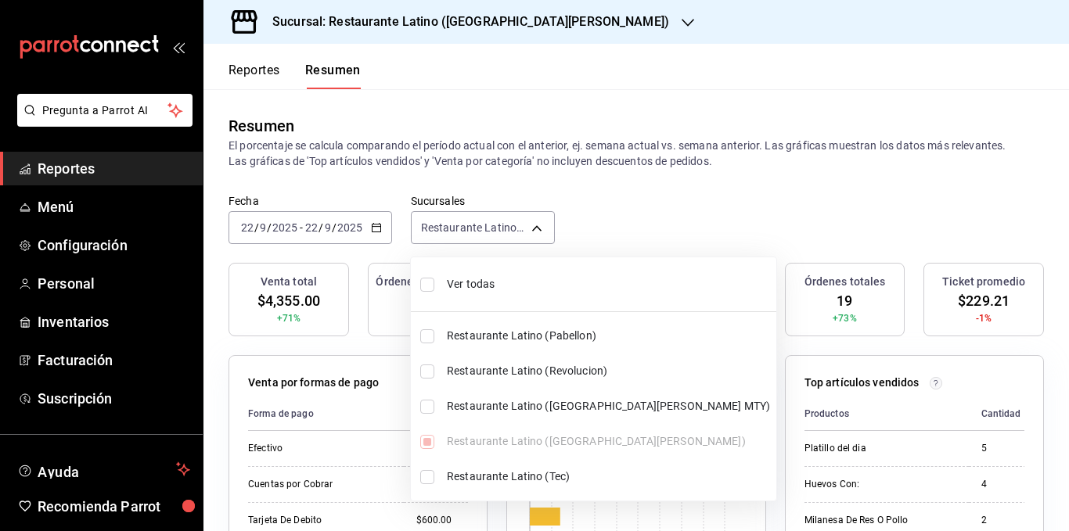
click at [493, 283] on span "Ver todas" at bounding box center [608, 284] width 323 height 16
type input "[object Object],[object Object],[object Object],[object Object],[object Object]"
checkbox input "true"
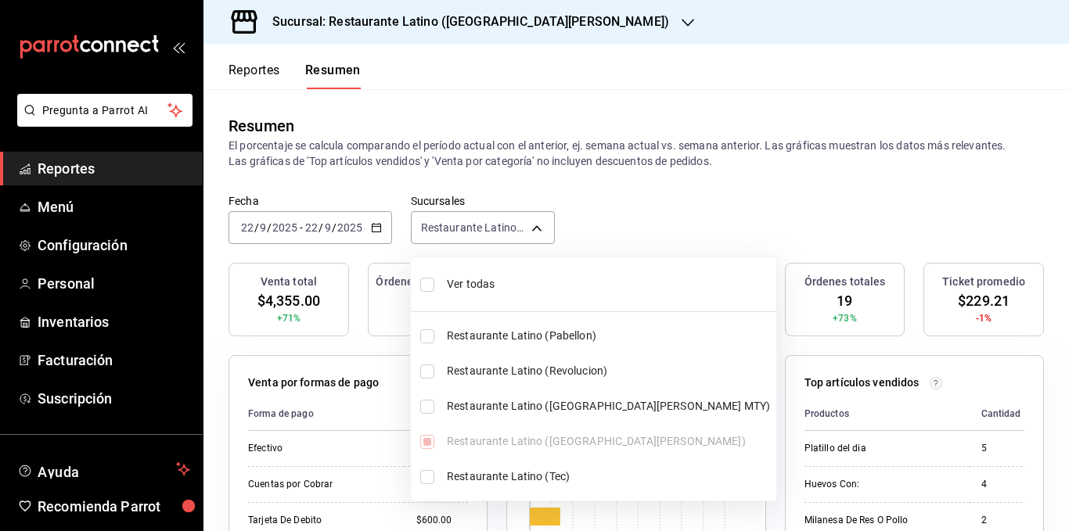
checkbox input "true"
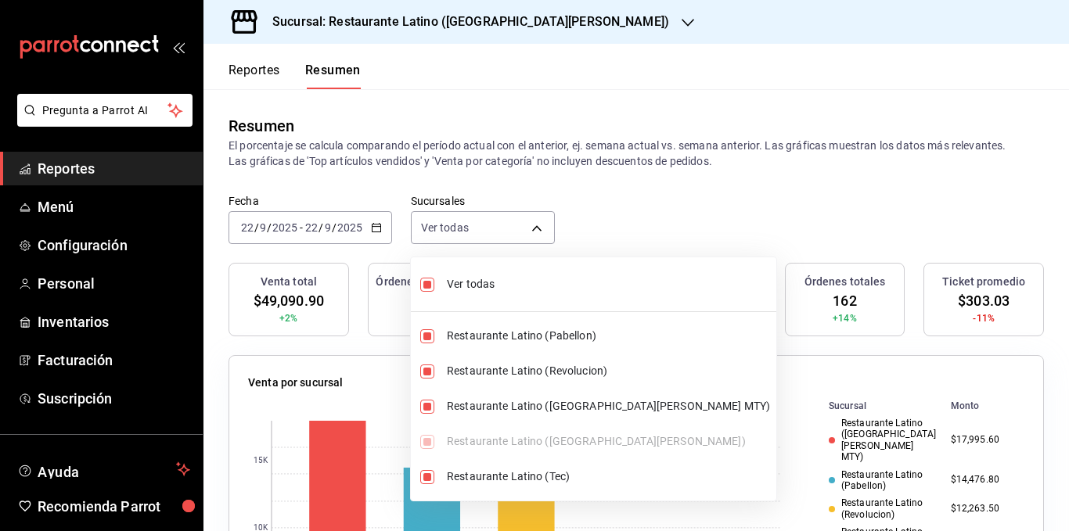
click at [561, 163] on div at bounding box center [534, 265] width 1069 height 531
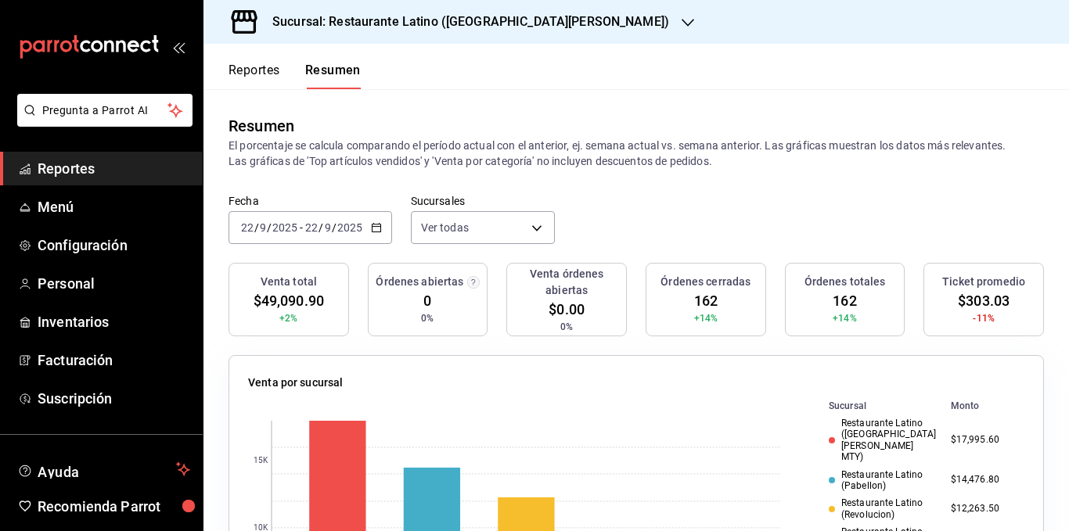
click at [561, 162] on p "El porcentaje se calcula comparando el período actual con el anterior, ej. sema…" at bounding box center [635, 153] width 815 height 31
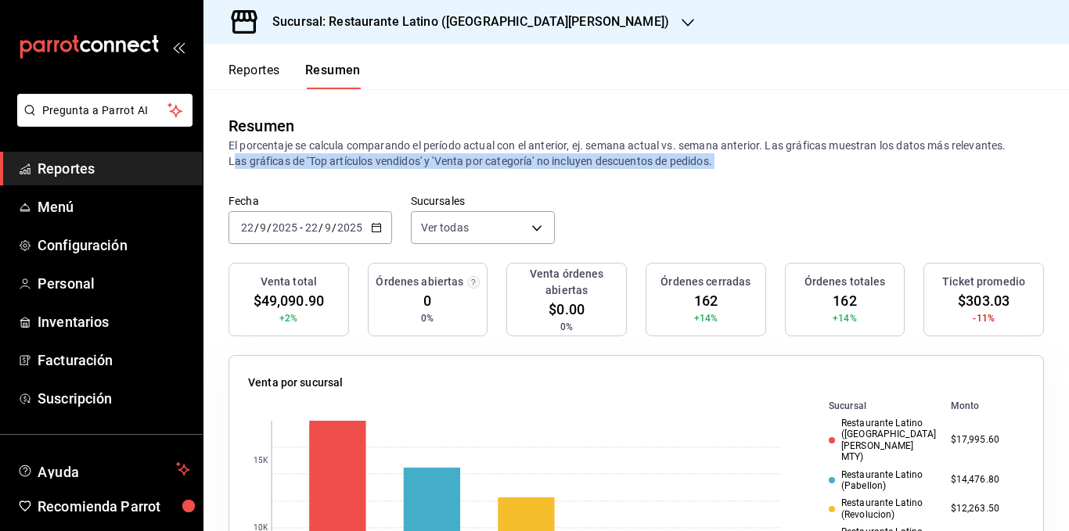
click at [561, 162] on p "El porcentaje se calcula comparando el período actual con el anterior, ej. sema…" at bounding box center [635, 153] width 815 height 31
click at [512, 160] on p "El porcentaje se calcula comparando el período actual con el anterior, ej. sema…" at bounding box center [635, 153] width 815 height 31
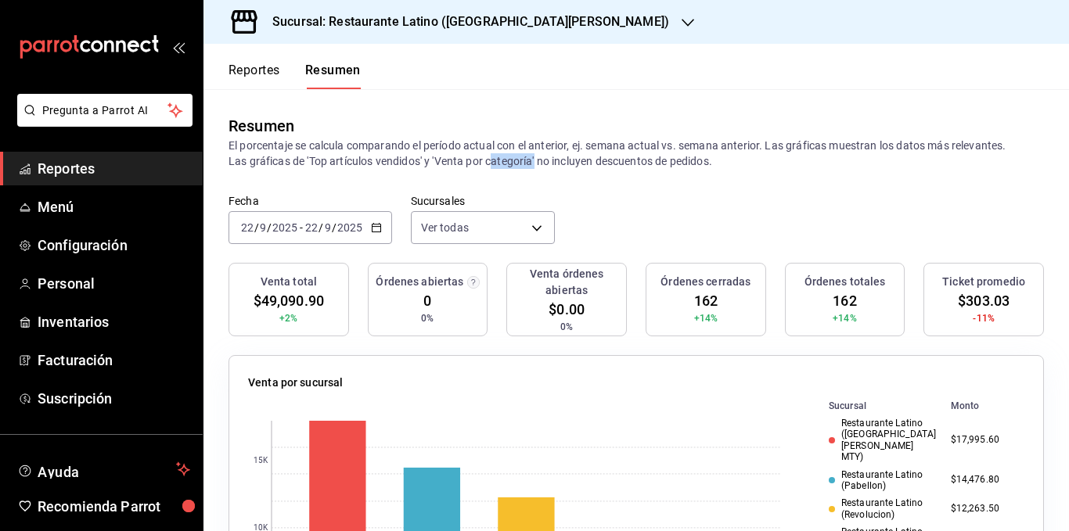
click at [512, 160] on p "El porcentaje se calcula comparando el período actual con el anterior, ej. sema…" at bounding box center [635, 153] width 815 height 31
click at [697, 184] on div "Resumen El porcentaje se calcula comparando el período actual con el anterior, …" at bounding box center [635, 141] width 865 height 105
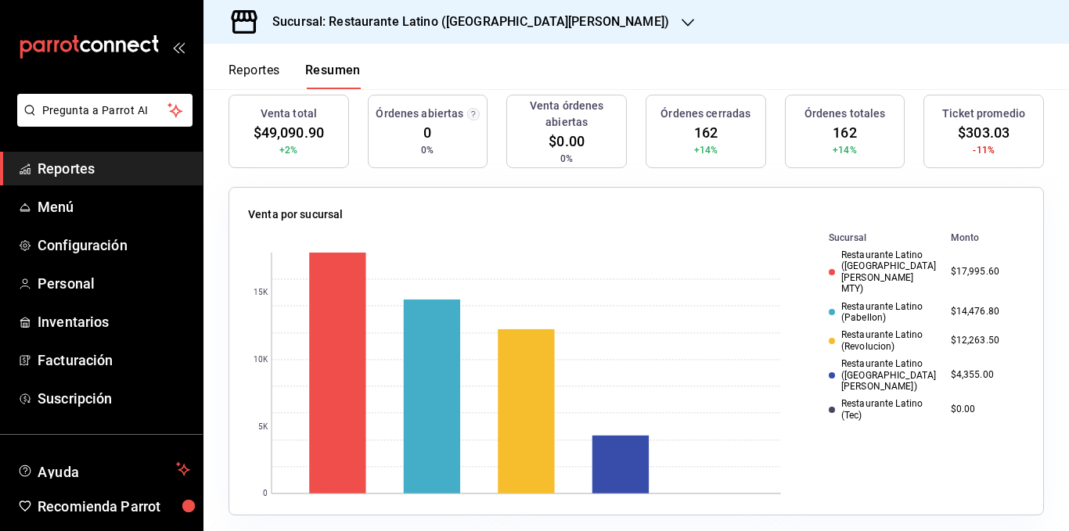
scroll to position [156, 0]
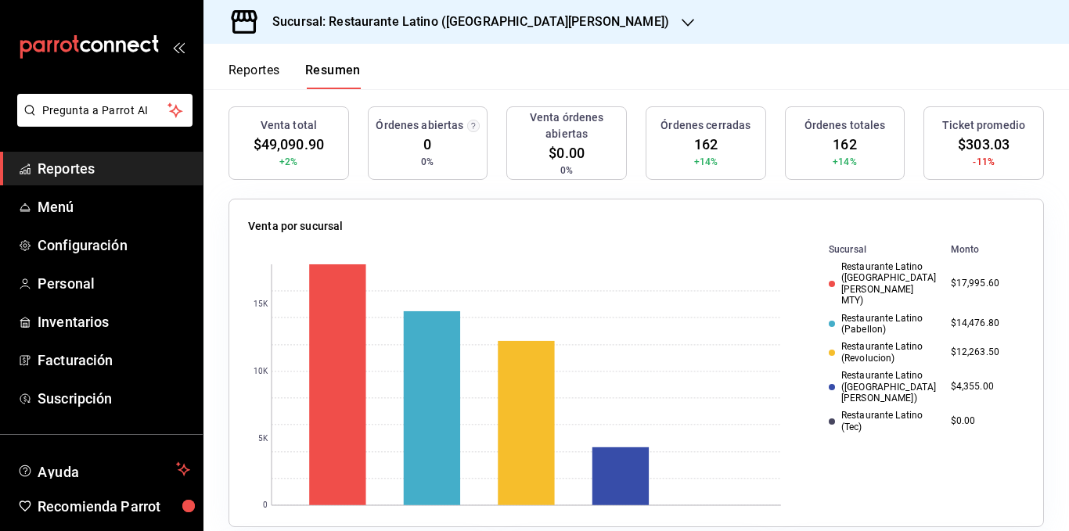
click at [855, 341] on div "Restaurante Latino (Revolucion)" at bounding box center [883, 352] width 110 height 23
click at [868, 370] on div "Restaurante Latino ([GEOGRAPHIC_DATA][PERSON_NAME])" at bounding box center [883, 387] width 110 height 34
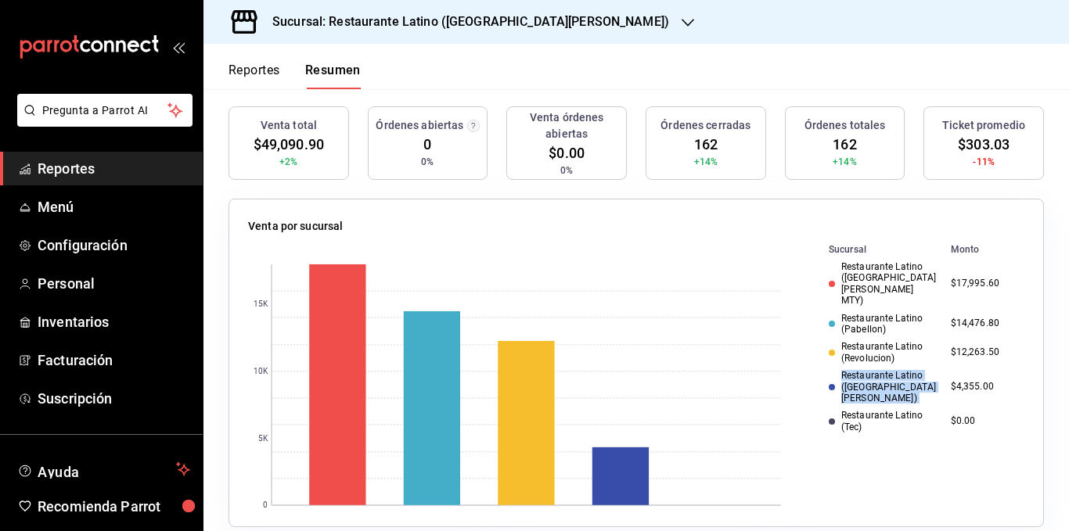
click at [868, 370] on div "Restaurante Latino ([GEOGRAPHIC_DATA][PERSON_NAME])" at bounding box center [883, 387] width 110 height 34
click at [861, 370] on div "Restaurante Latino ([GEOGRAPHIC_DATA][PERSON_NAME])" at bounding box center [883, 387] width 110 height 34
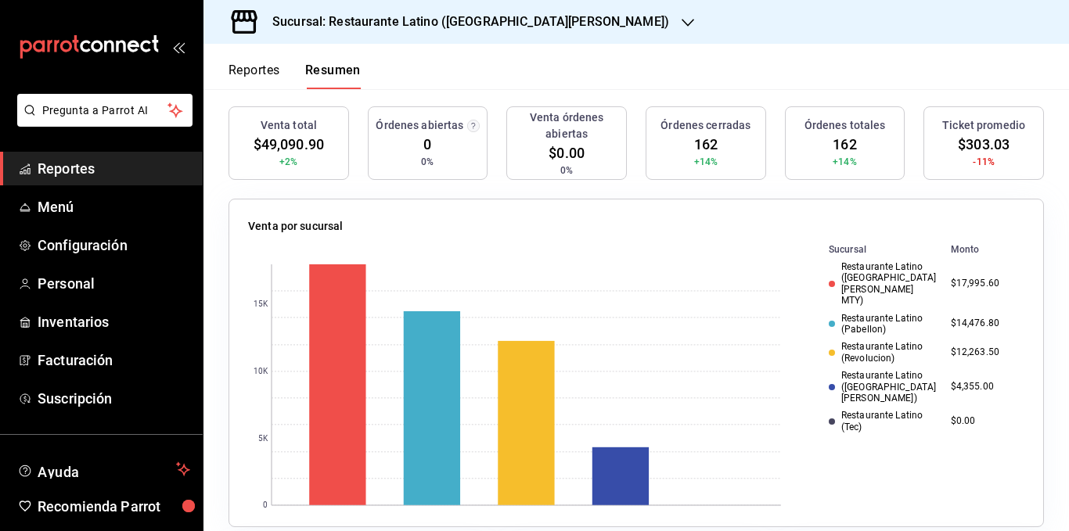
click at [860, 410] on div "Restaurante Latino (Tec)" at bounding box center [883, 421] width 110 height 23
click at [855, 410] on div "Restaurante Latino (Tec)" at bounding box center [883, 421] width 110 height 23
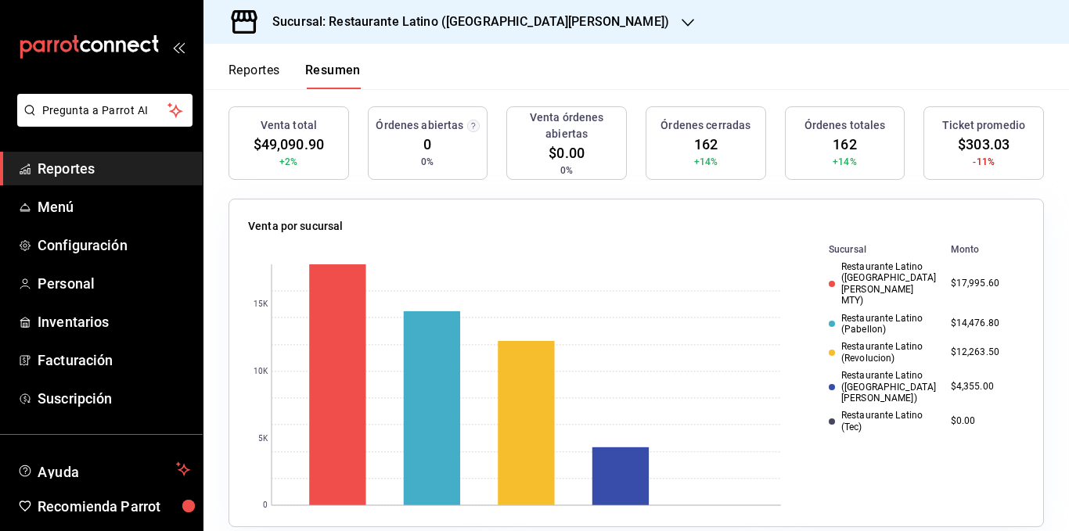
click at [861, 370] on div "Restaurante Latino ([GEOGRAPHIC_DATA][PERSON_NAME])" at bounding box center [883, 387] width 110 height 34
click at [870, 341] on div "Restaurante Latino (Revolucion)" at bounding box center [883, 352] width 110 height 23
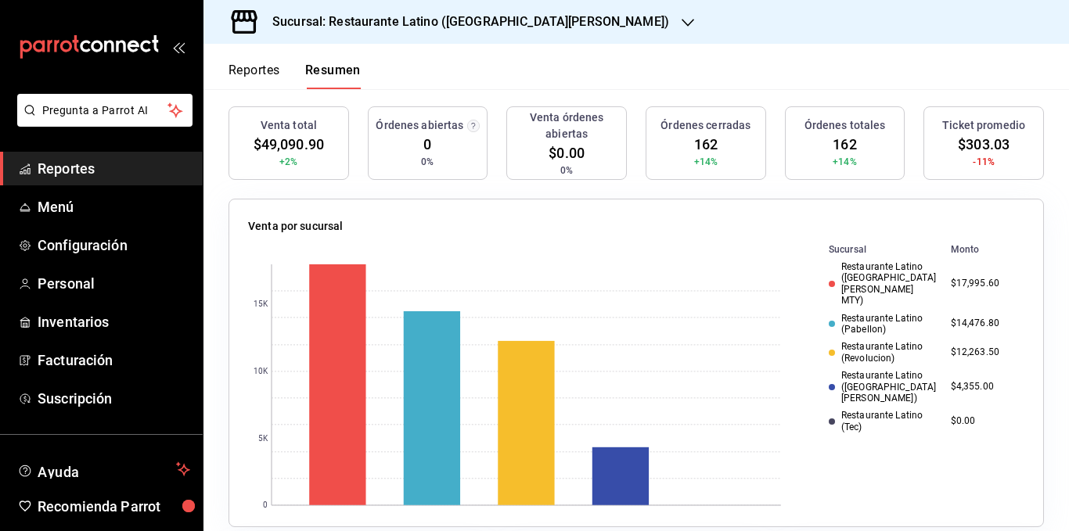
click at [879, 310] on td "Restaurante Latino (Pabellon)" at bounding box center [873, 324] width 141 height 29
click at [873, 313] on div "Restaurante Latino (Pabellon)" at bounding box center [883, 324] width 110 height 23
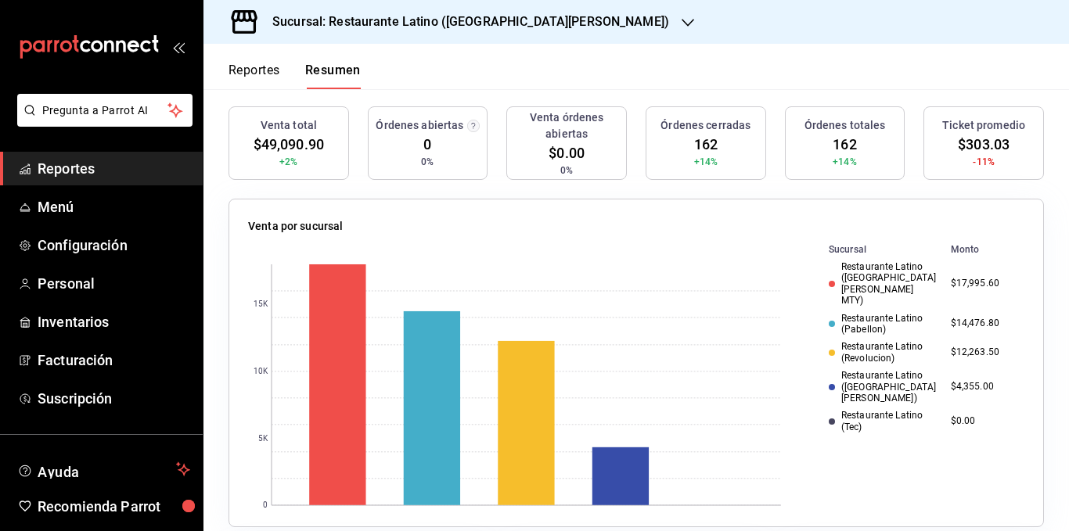
click at [874, 268] on div "Restaurante Latino ([GEOGRAPHIC_DATA][PERSON_NAME] MTY)" at bounding box center [883, 283] width 110 height 45
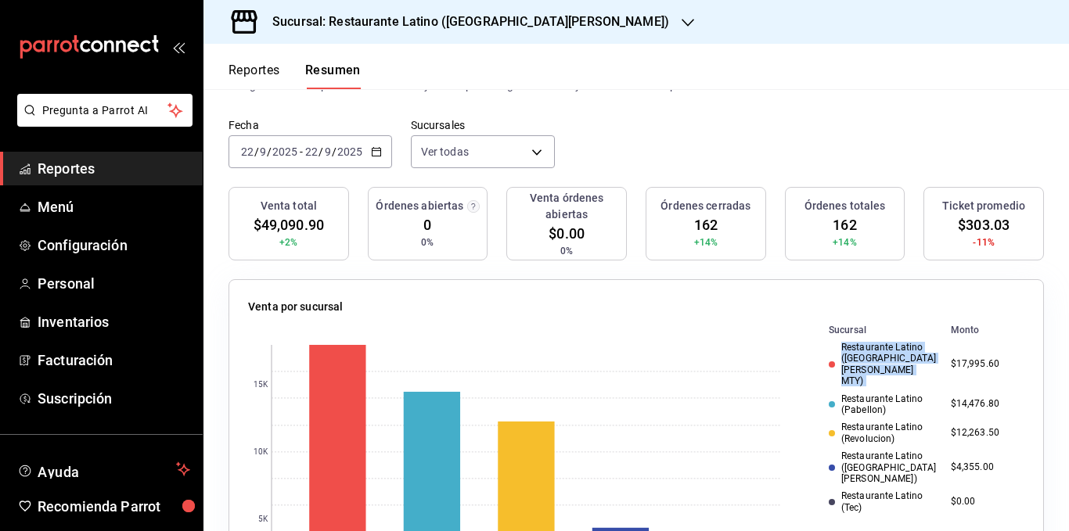
scroll to position [0, 0]
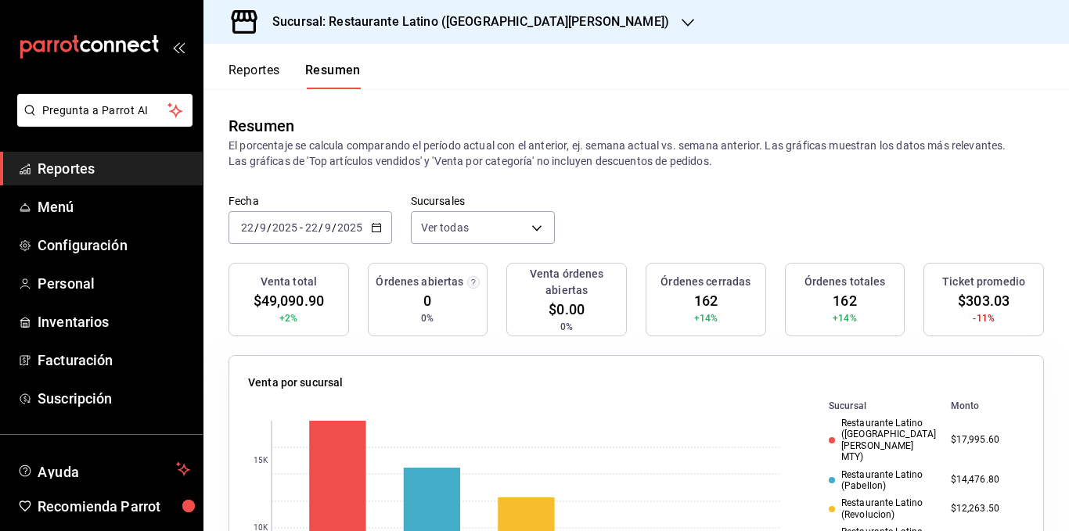
click at [570, 165] on p "El porcentaje se calcula comparando el período actual con el anterior, ej. sema…" at bounding box center [635, 153] width 815 height 31
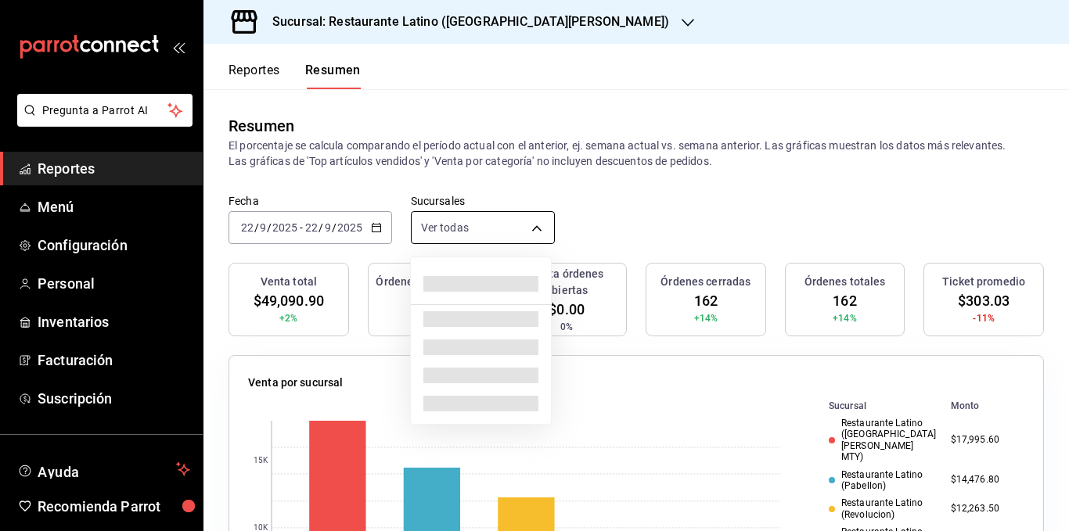
click at [535, 228] on body "Pregunta a Parrot AI Reportes Menú Configuración Personal Inventarios Facturaci…" at bounding box center [534, 265] width 1069 height 531
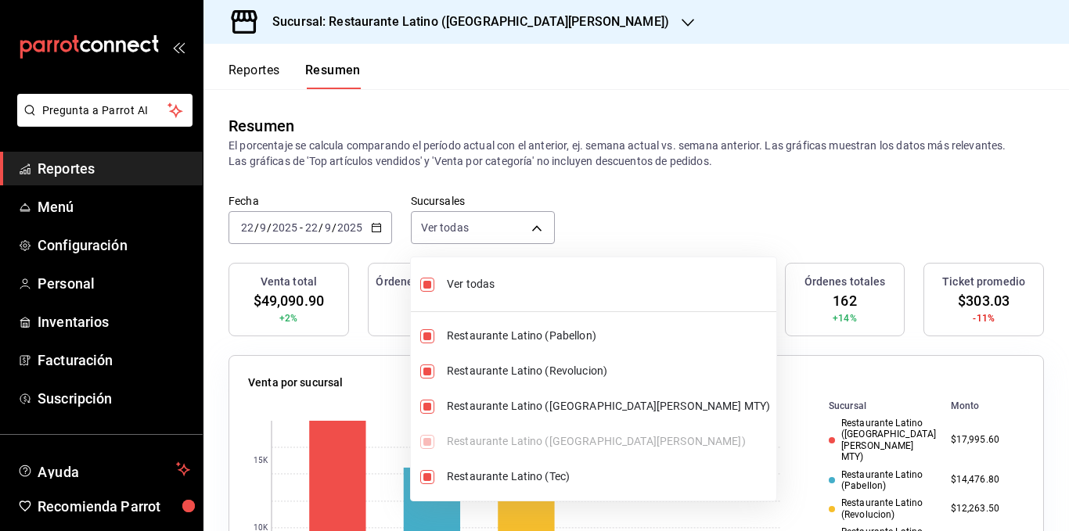
click at [491, 230] on div at bounding box center [534, 265] width 1069 height 531
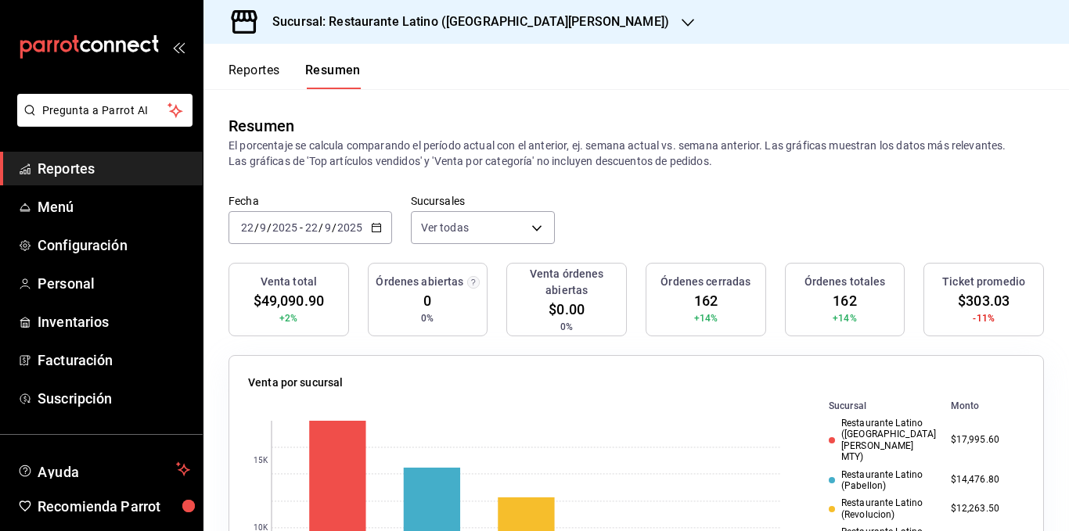
click at [457, 66] on header "Reportes Resumen" at bounding box center [635, 66] width 865 height 45
click at [374, 229] on icon "button" at bounding box center [376, 227] width 11 height 11
click at [365, 154] on p "El porcentaje se calcula comparando el período actual con el anterior, ej. sema…" at bounding box center [635, 153] width 815 height 31
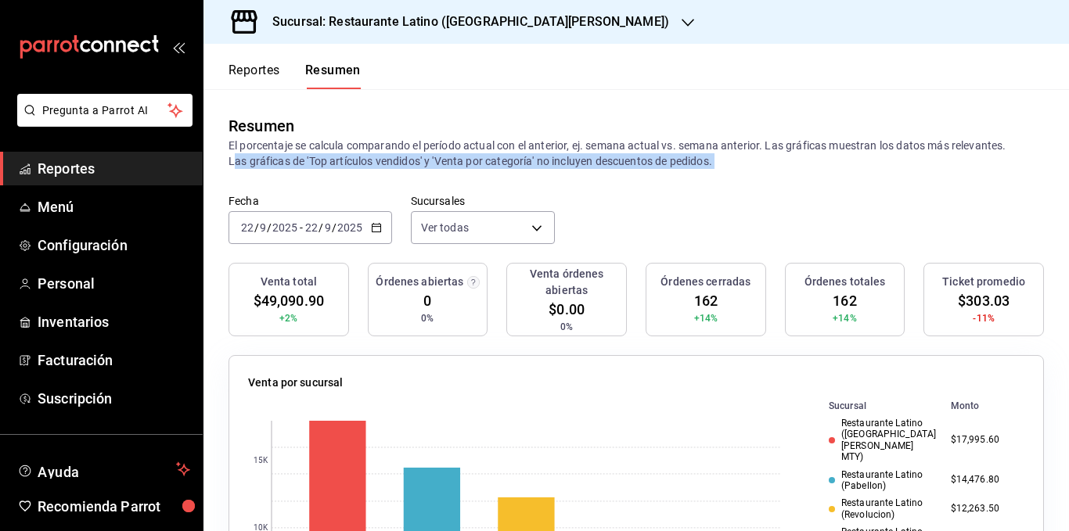
click at [365, 154] on p "El porcentaje se calcula comparando el período actual con el anterior, ej. sema…" at bounding box center [635, 153] width 815 height 31
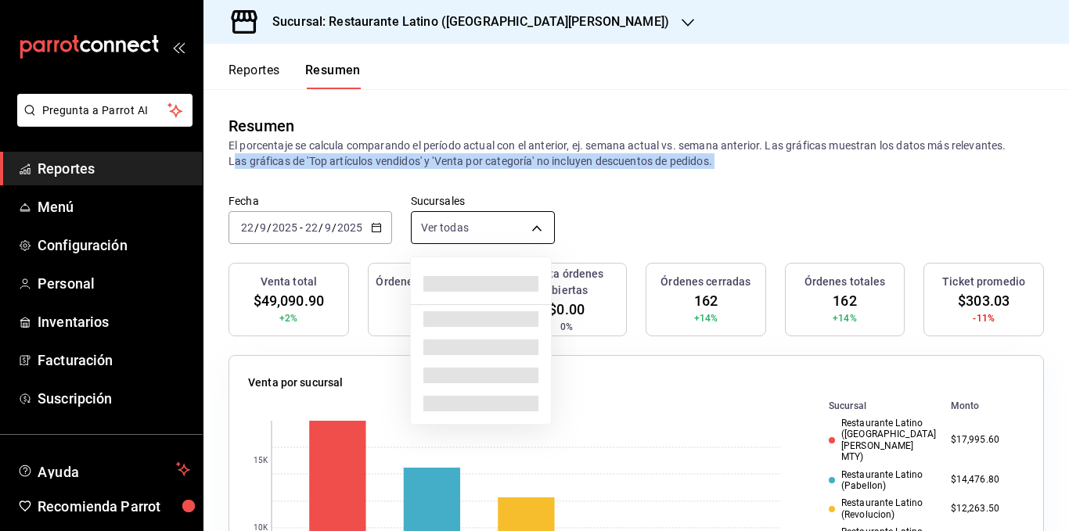
click at [521, 231] on body "Pregunta a Parrot AI Reportes Menú Configuración Personal Inventarios Facturaci…" at bounding box center [534, 265] width 1069 height 531
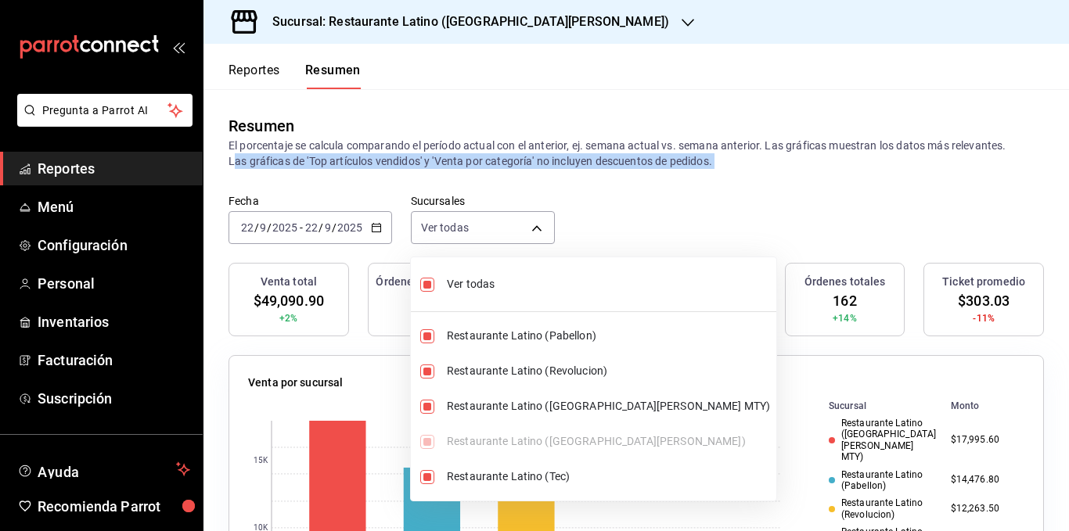
click at [502, 281] on span "Ver todas" at bounding box center [608, 284] width 323 height 16
type input "[object Object]"
checkbox input "false"
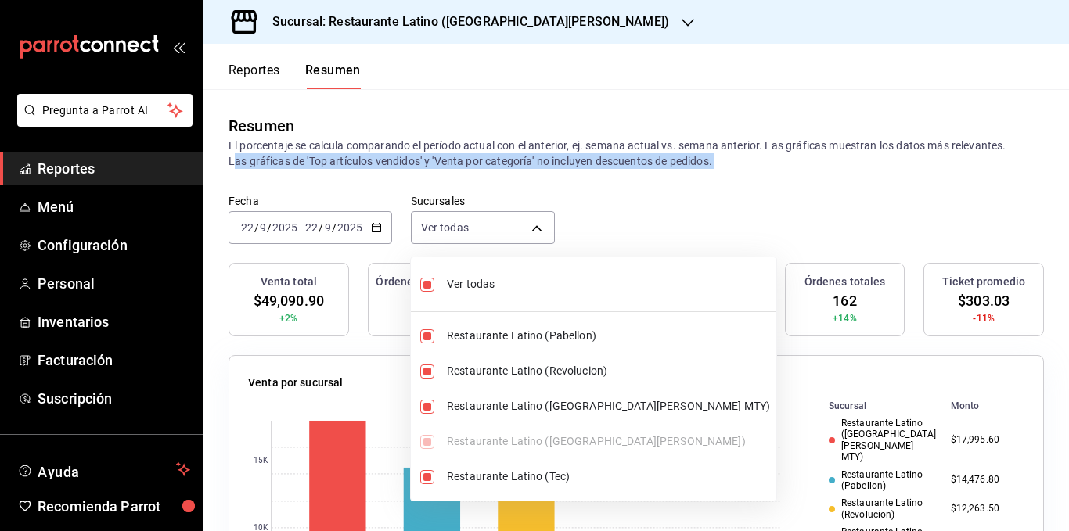
checkbox input "false"
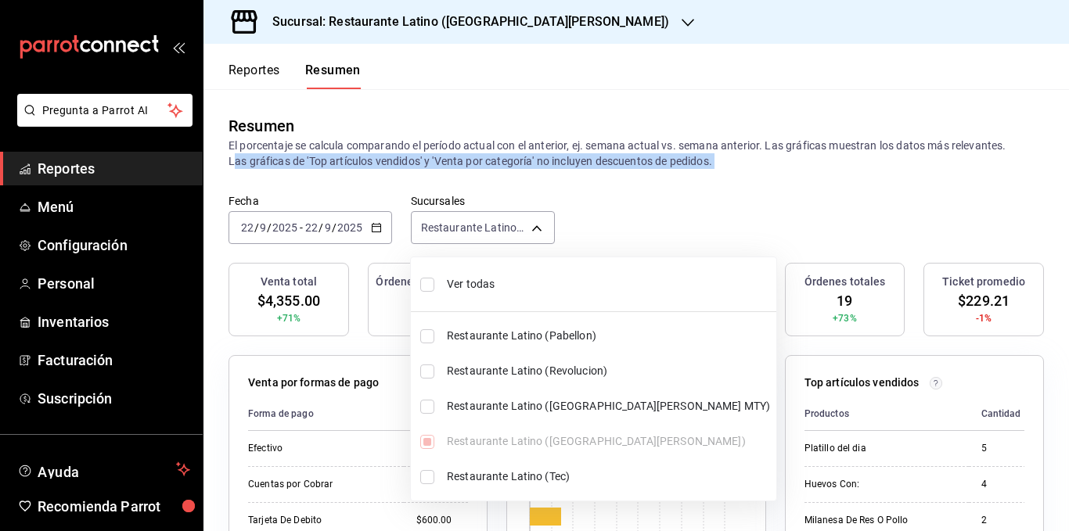
click at [502, 282] on span "Ver todas" at bounding box center [608, 284] width 323 height 16
type input "[object Object],[object Object],[object Object],[object Object],[object Object]"
checkbox input "true"
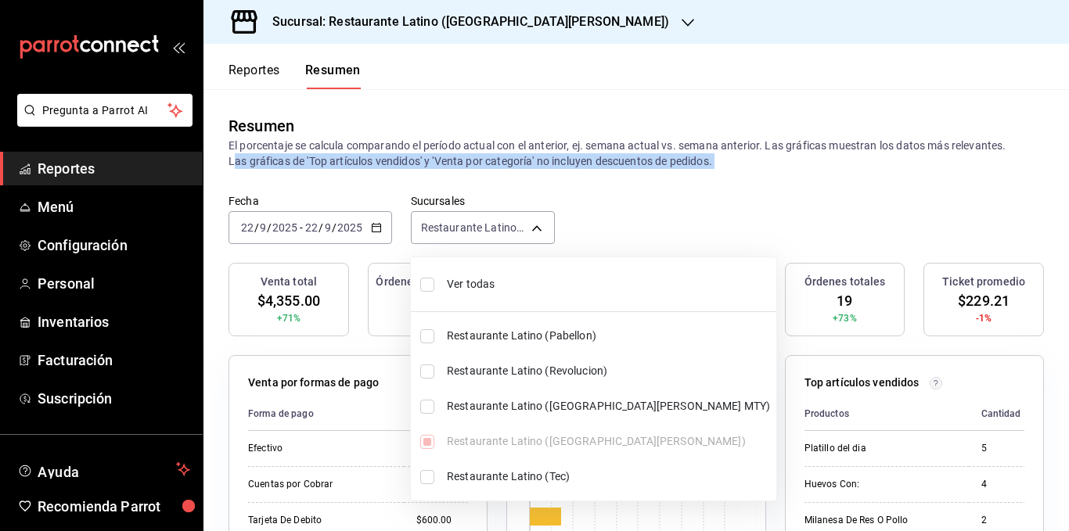
checkbox input "true"
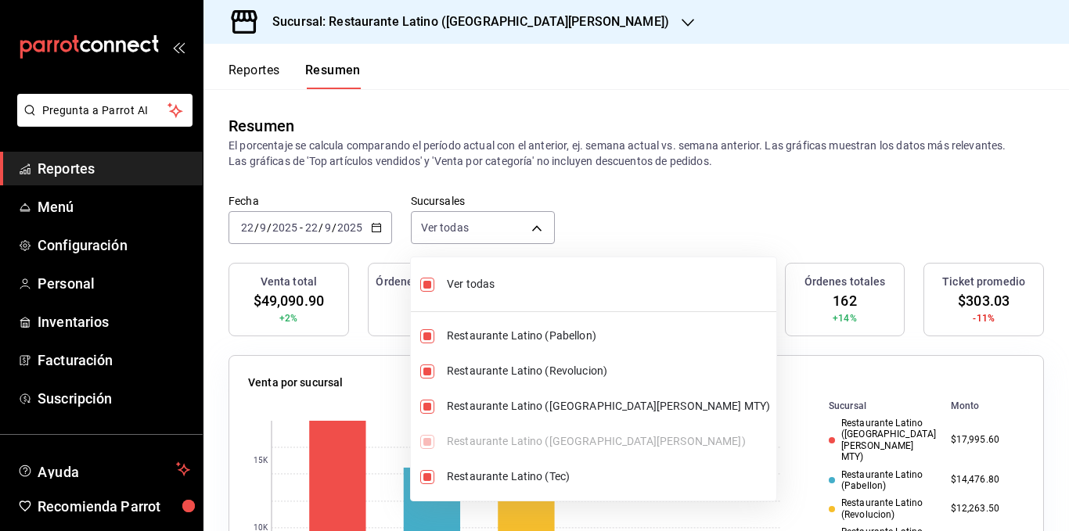
click at [534, 142] on div at bounding box center [534, 265] width 1069 height 531
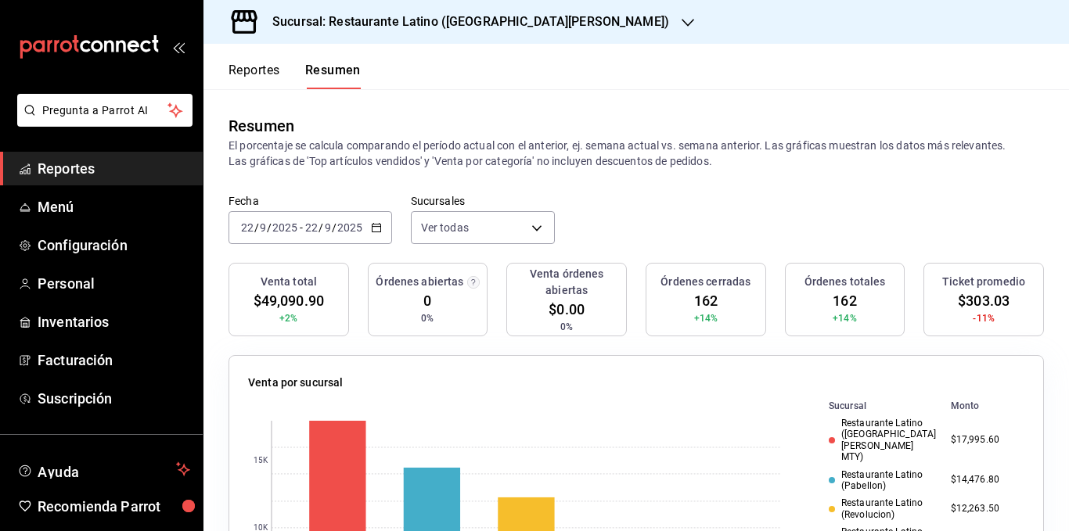
click at [485, 138] on p "El porcentaje se calcula comparando el período actual con el anterior, ej. sema…" at bounding box center [635, 153] width 815 height 31
click at [396, 149] on p "El porcentaje se calcula comparando el período actual con el anterior, ej. sema…" at bounding box center [635, 153] width 815 height 31
